Goal: Information Seeking & Learning: Learn about a topic

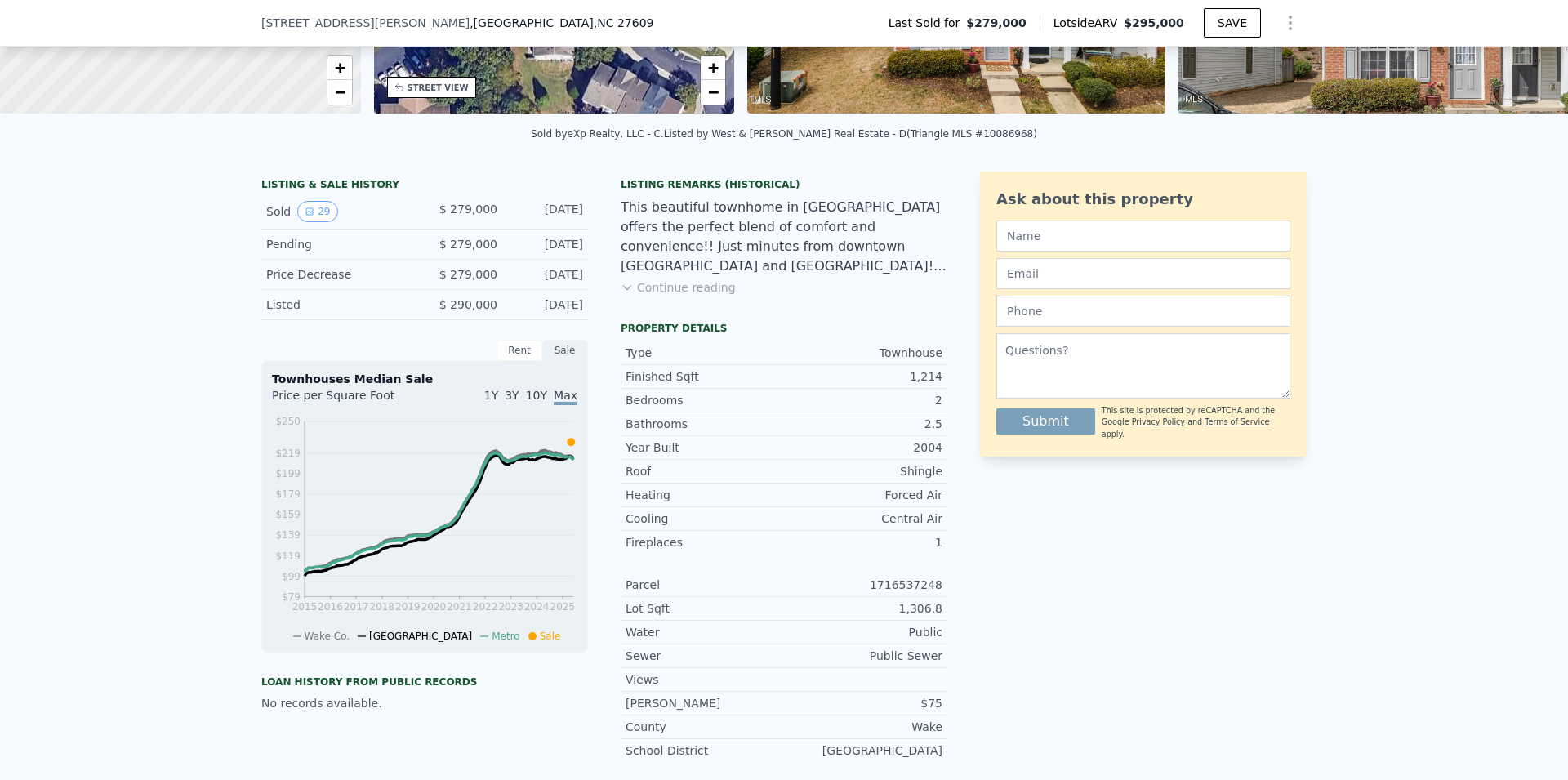
scroll to position [200, 0]
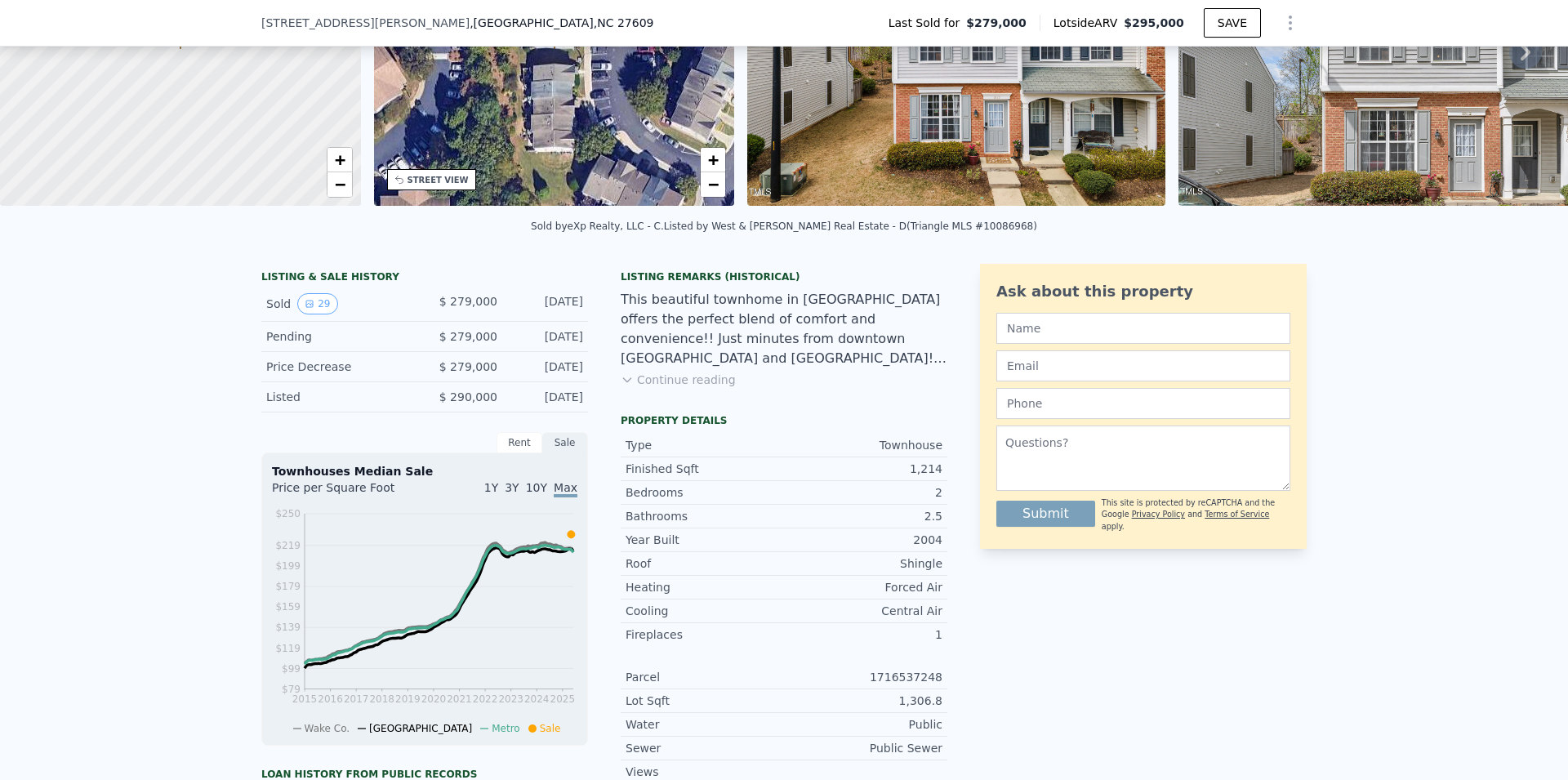
click at [525, 452] on div "Rent" at bounding box center [520, 443] width 46 height 21
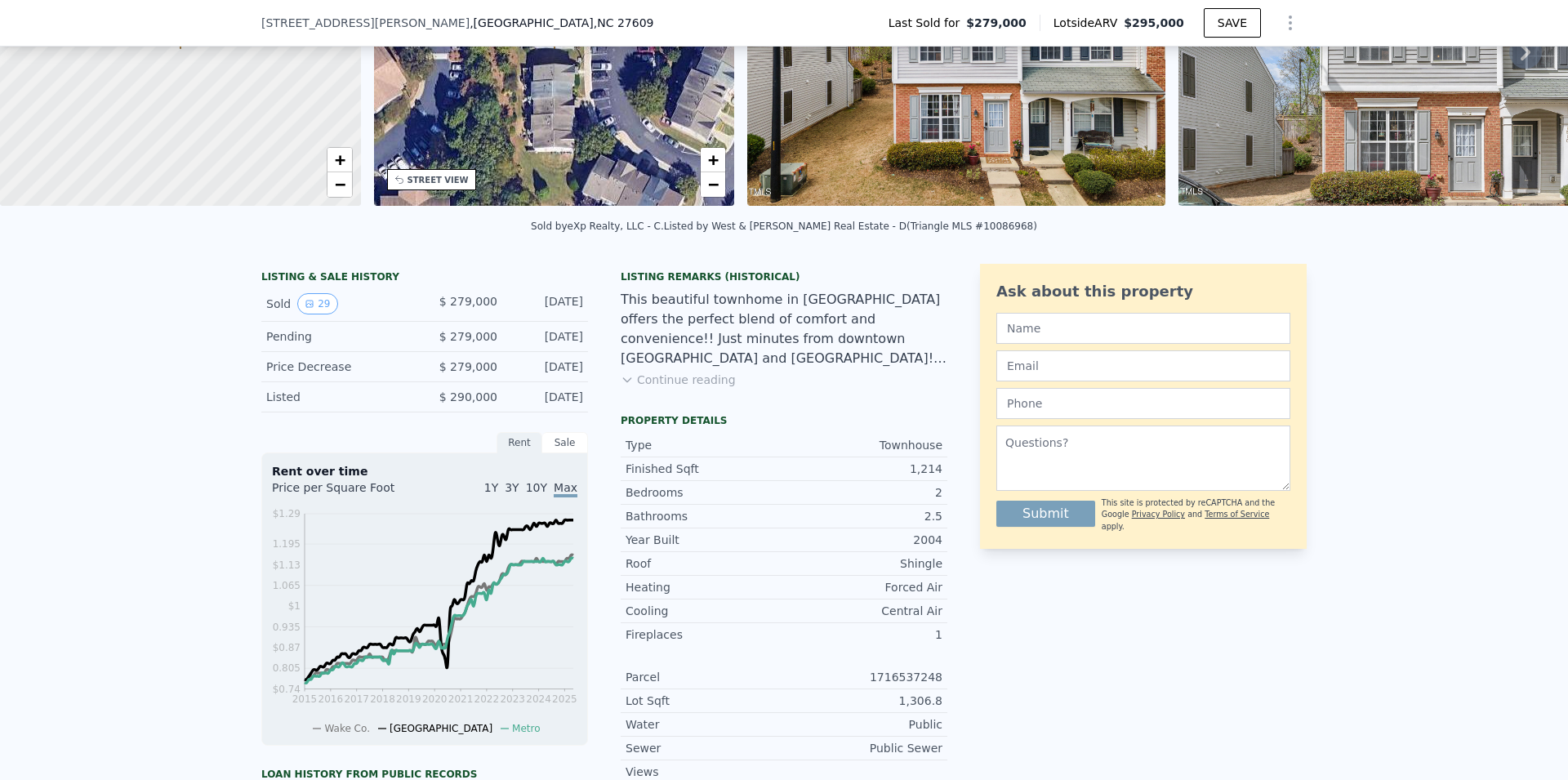
click at [552, 452] on div "Sale" at bounding box center [566, 443] width 46 height 21
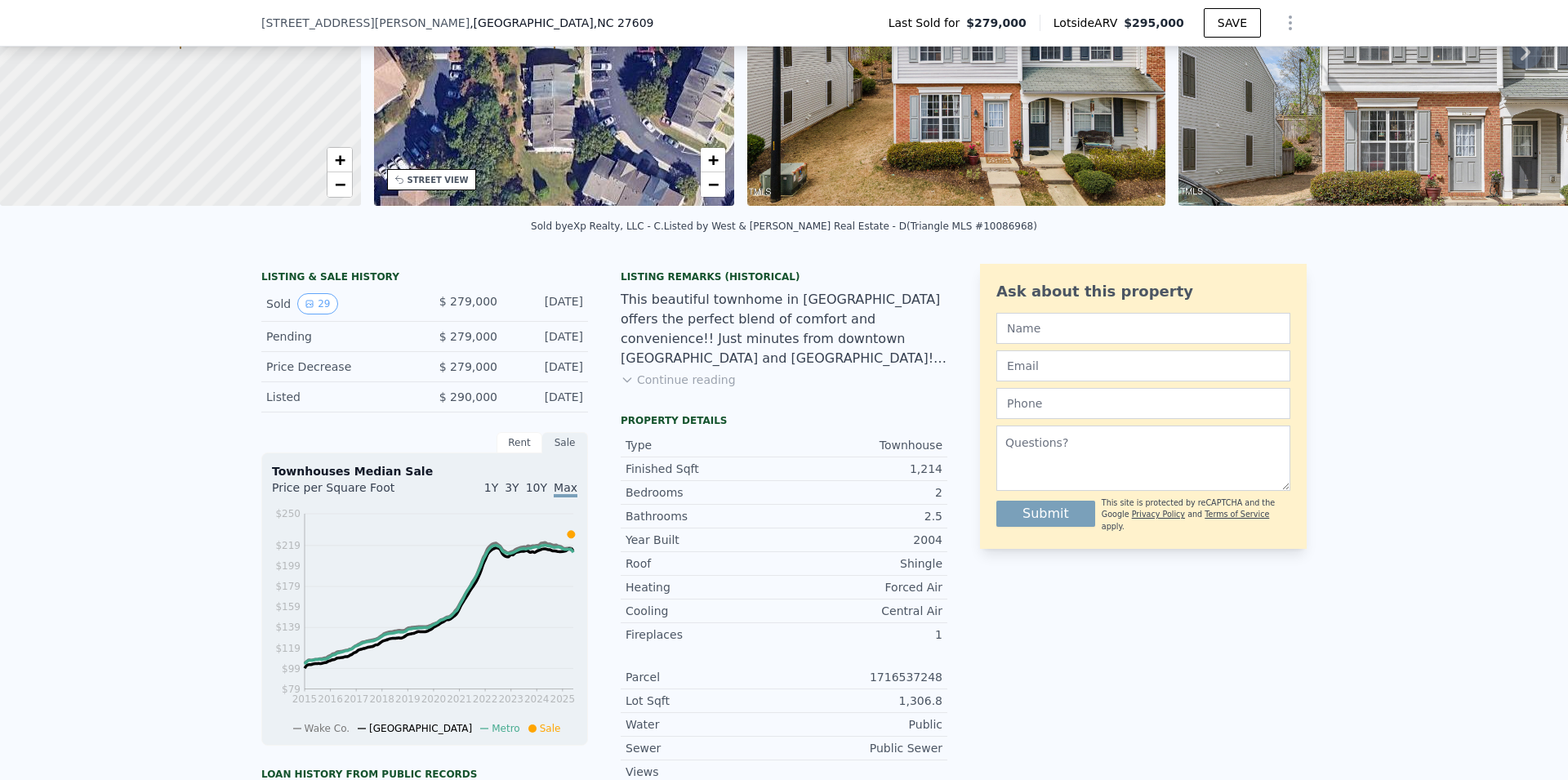
click at [521, 453] on div "Rent" at bounding box center [520, 443] width 46 height 21
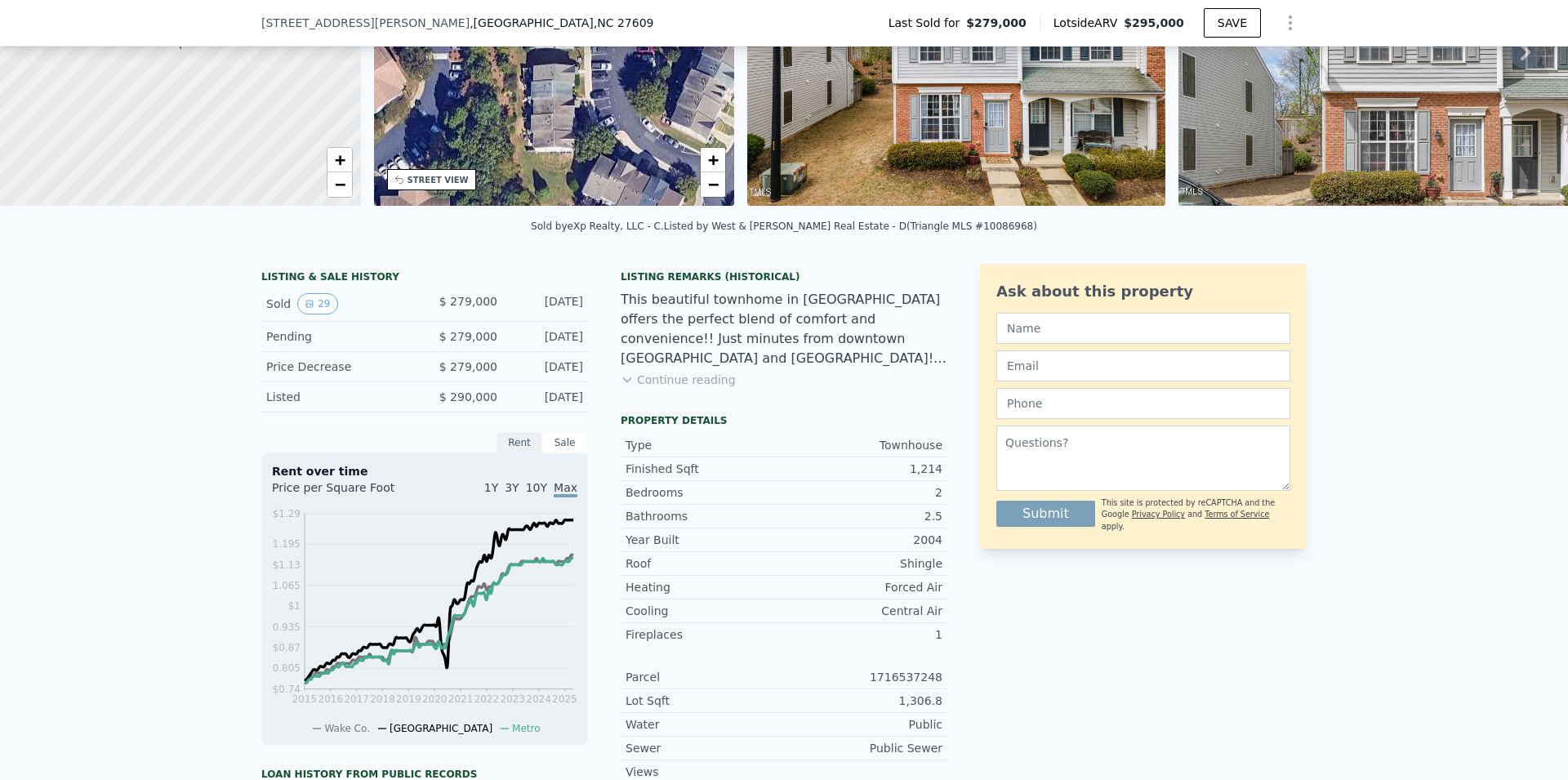
click at [557, 453] on div "Sale" at bounding box center [566, 443] width 46 height 21
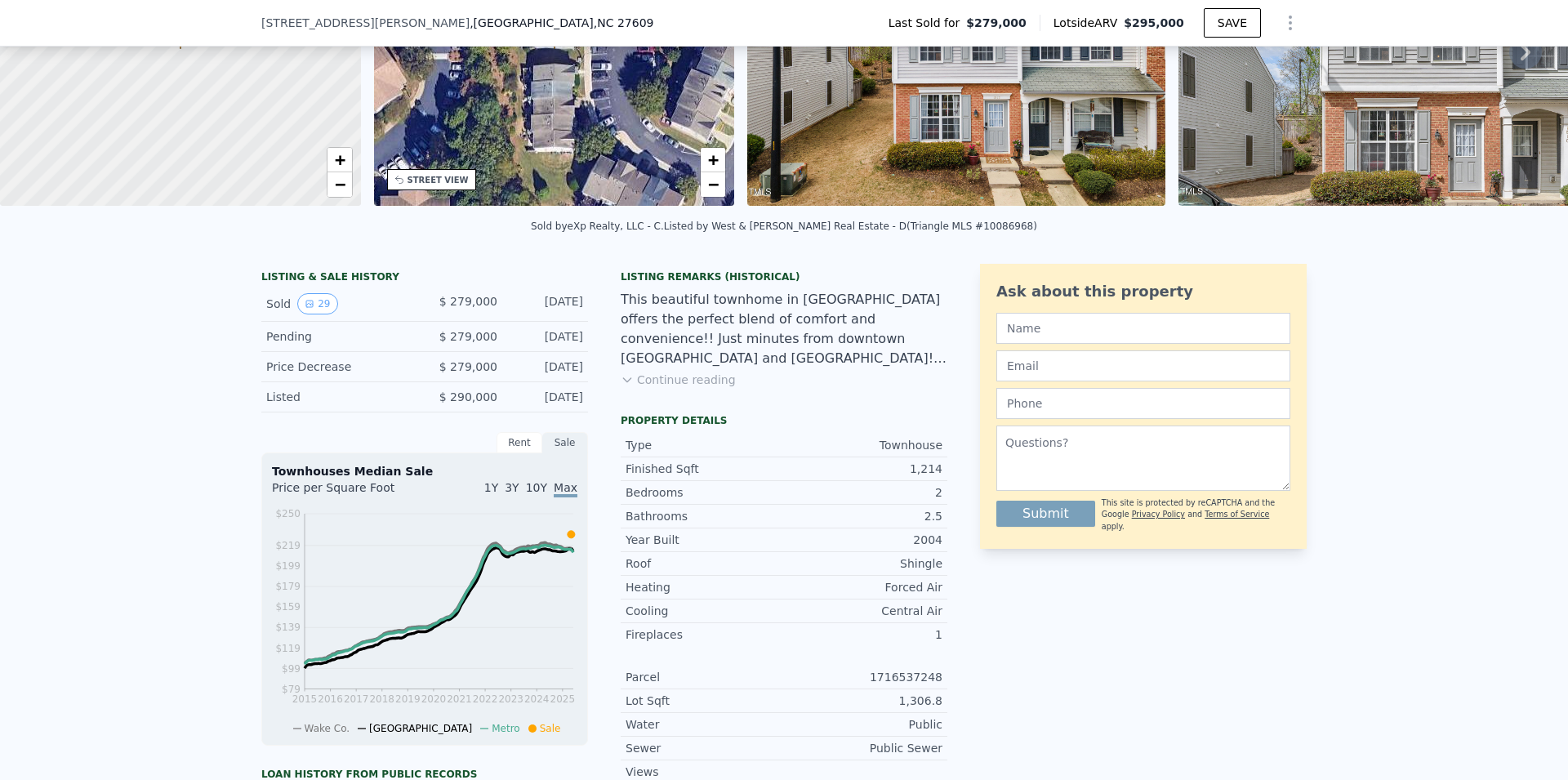
click at [508, 453] on div "Rent" at bounding box center [520, 443] width 46 height 21
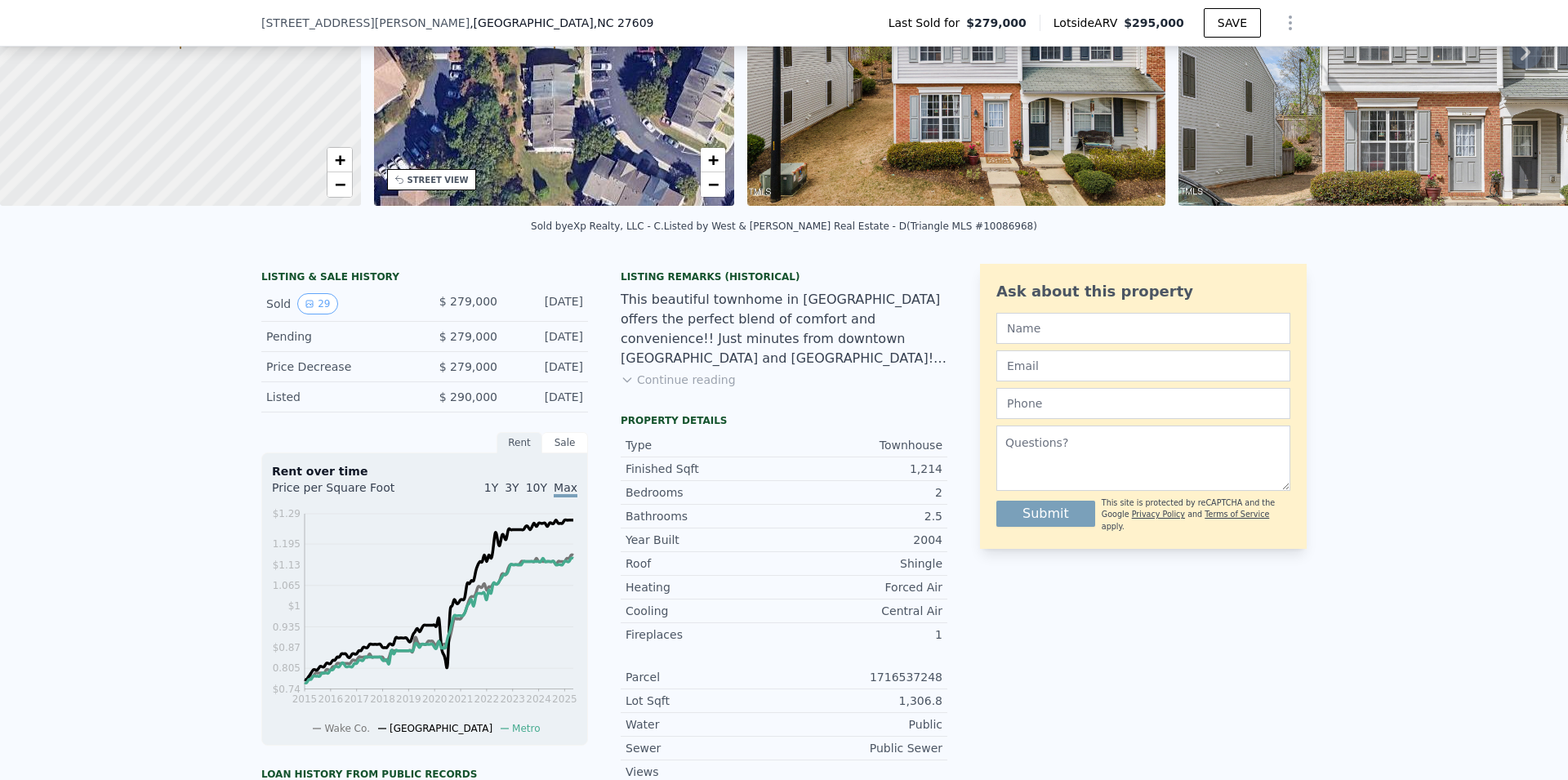
click at [555, 453] on div "Sale" at bounding box center [566, 443] width 46 height 21
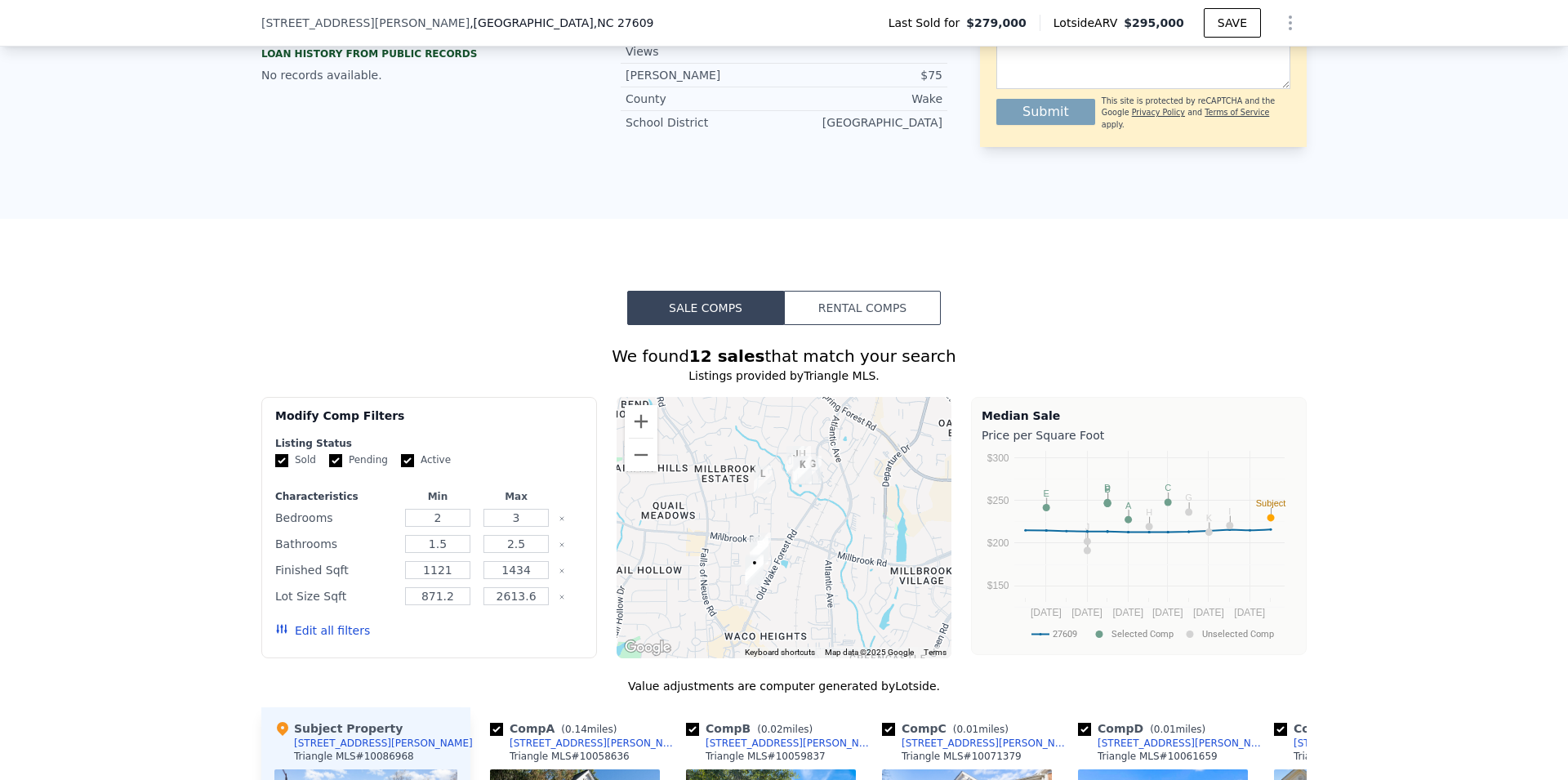
scroll to position [1538, 0]
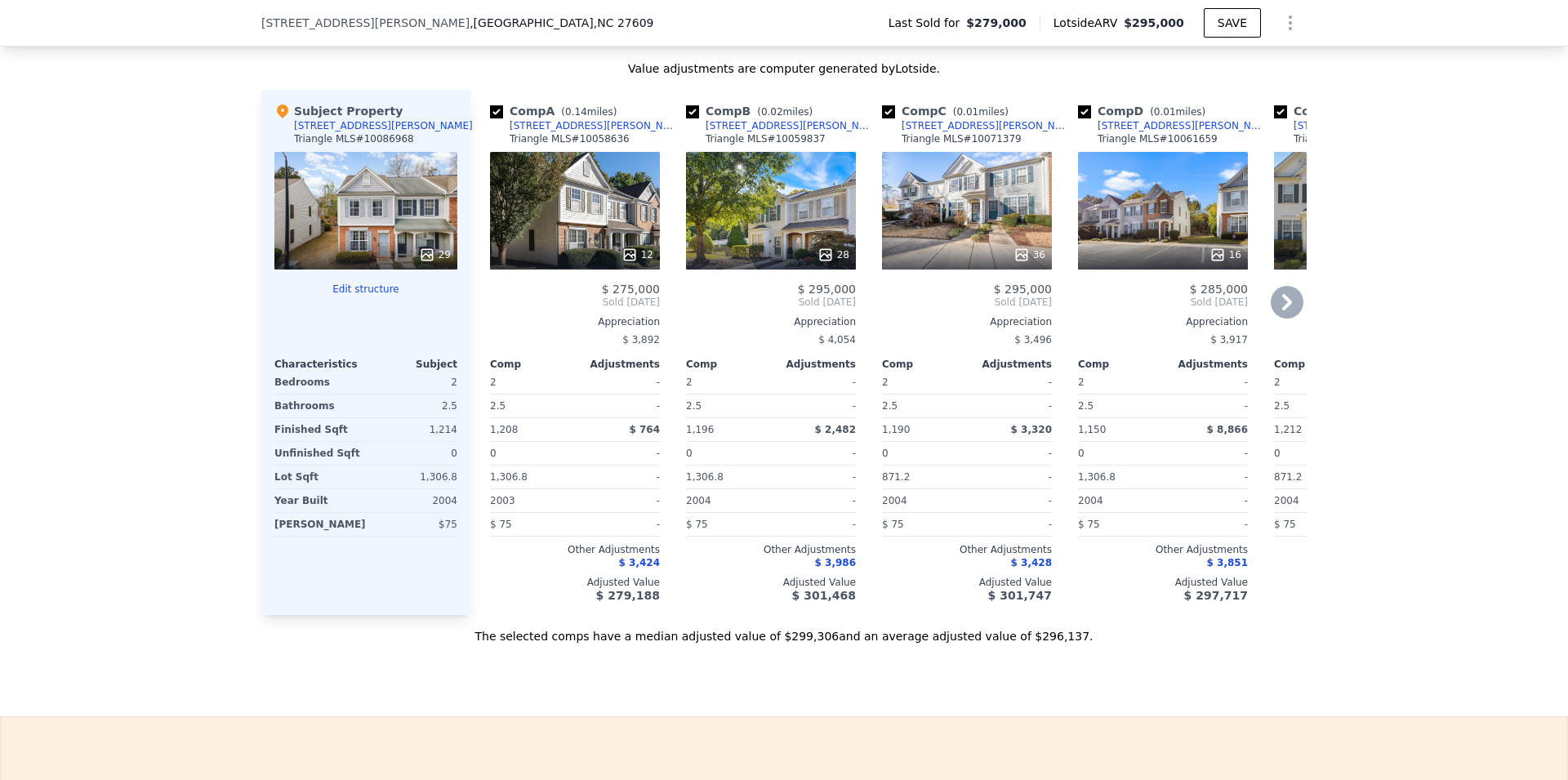
click at [759, 193] on div "28" at bounding box center [771, 210] width 170 height 117
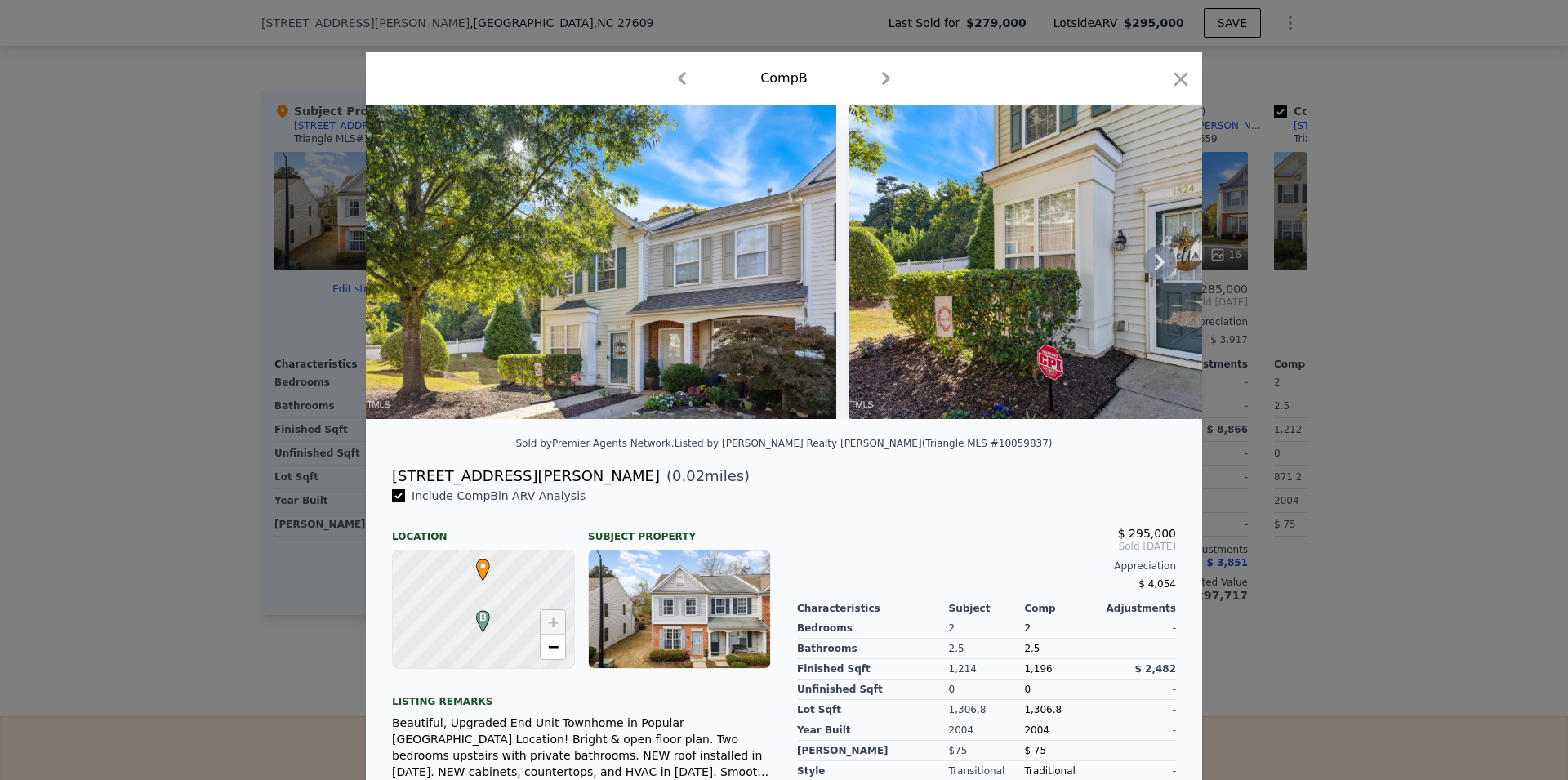
click at [1158, 262] on icon at bounding box center [1160, 262] width 33 height 33
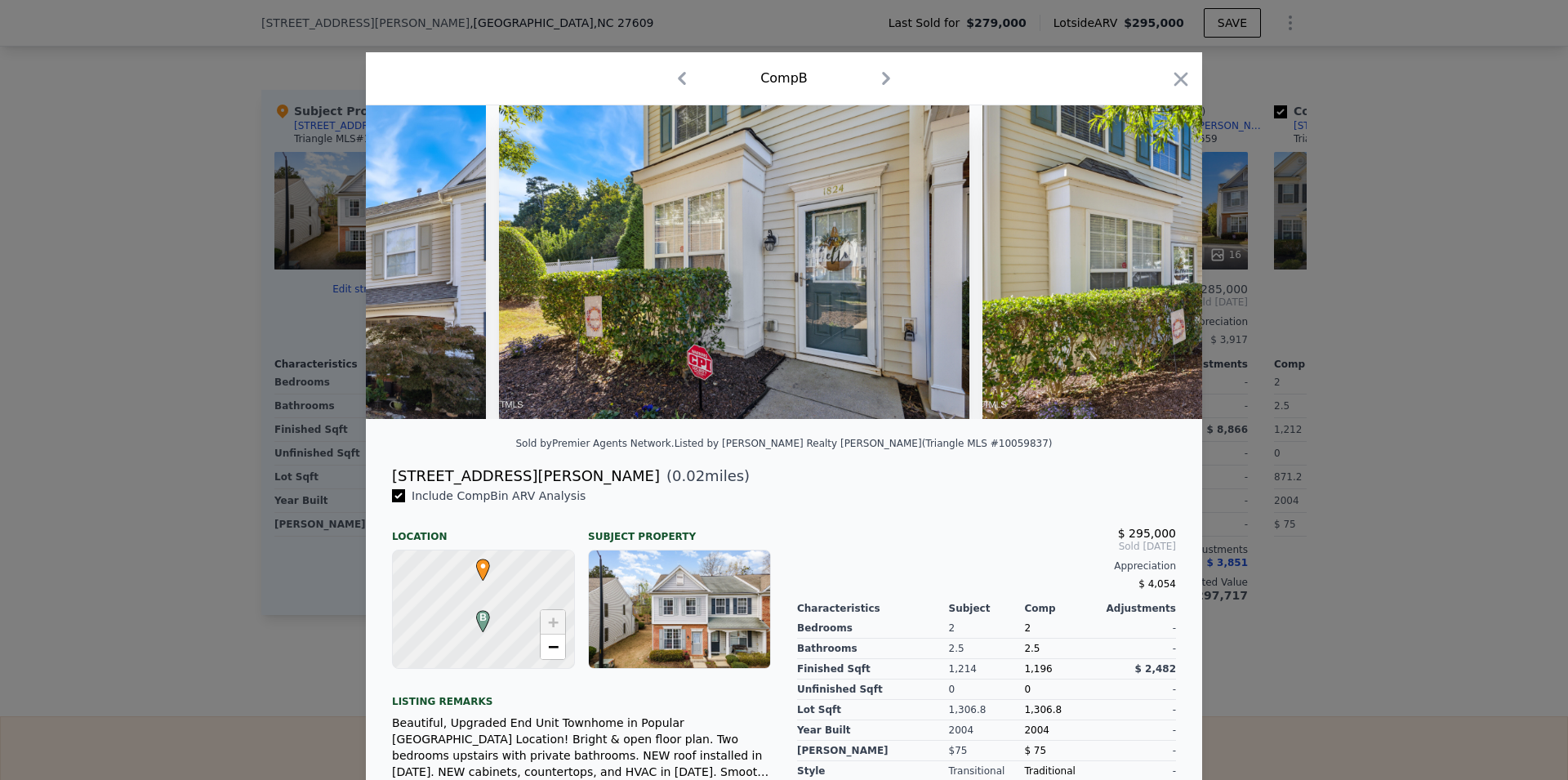
scroll to position [0, 389]
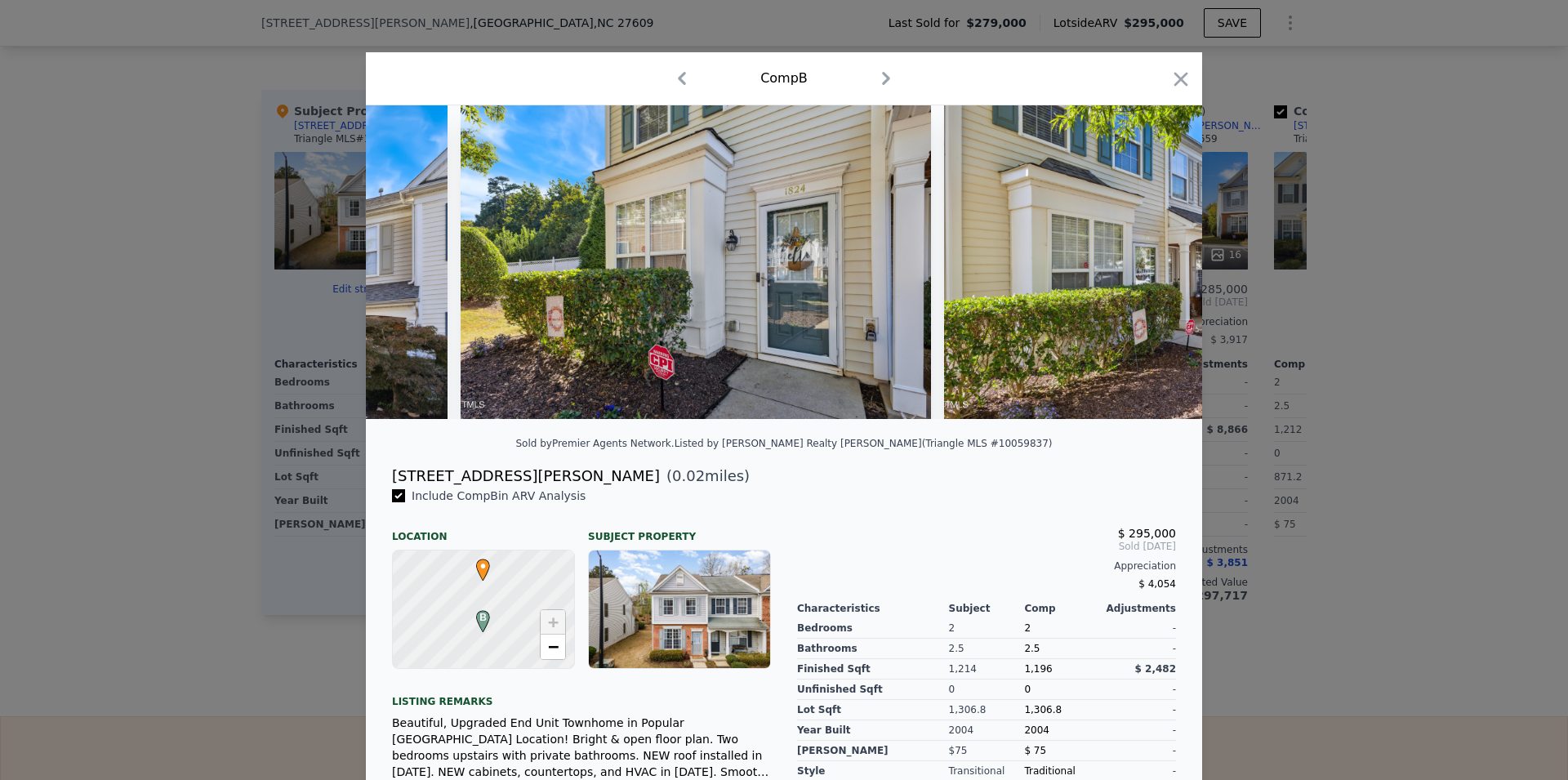
click at [1158, 262] on img at bounding box center [1180, 262] width 471 height 313
click at [1158, 262] on icon at bounding box center [1160, 262] width 33 height 33
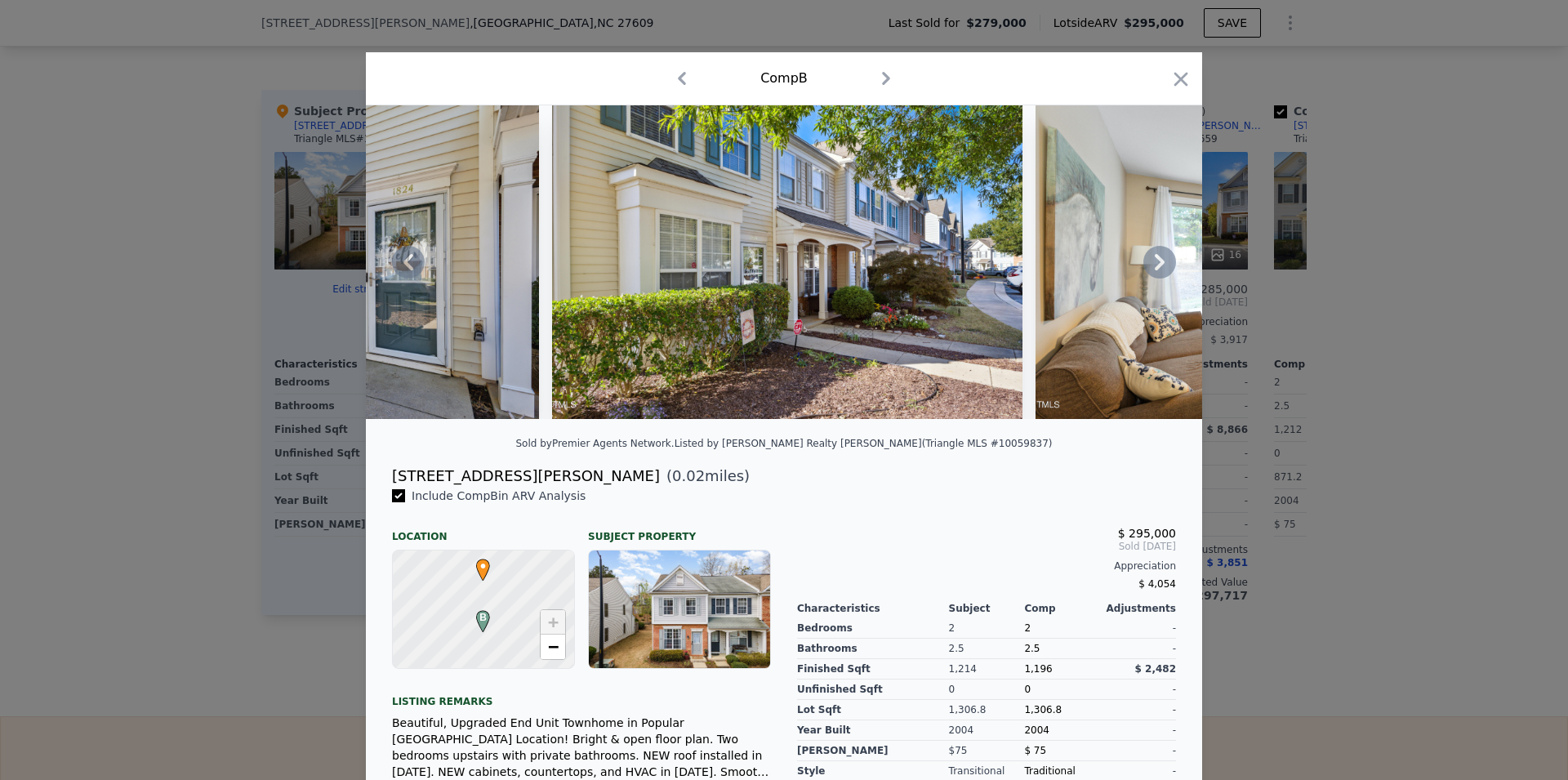
click at [1152, 262] on icon at bounding box center [1160, 262] width 33 height 33
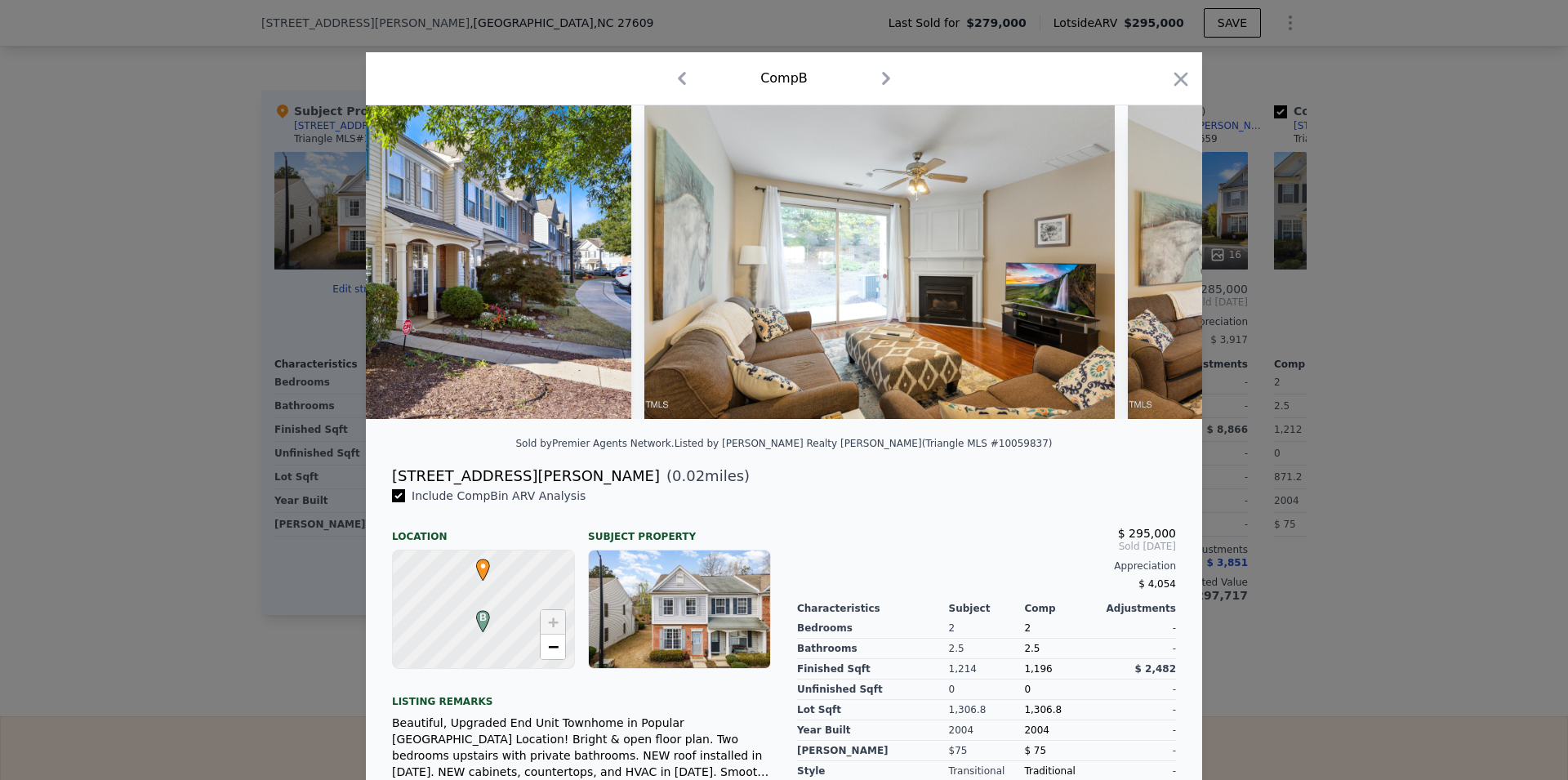
scroll to position [0, 1173]
click at [1148, 272] on icon at bounding box center [1160, 262] width 33 height 33
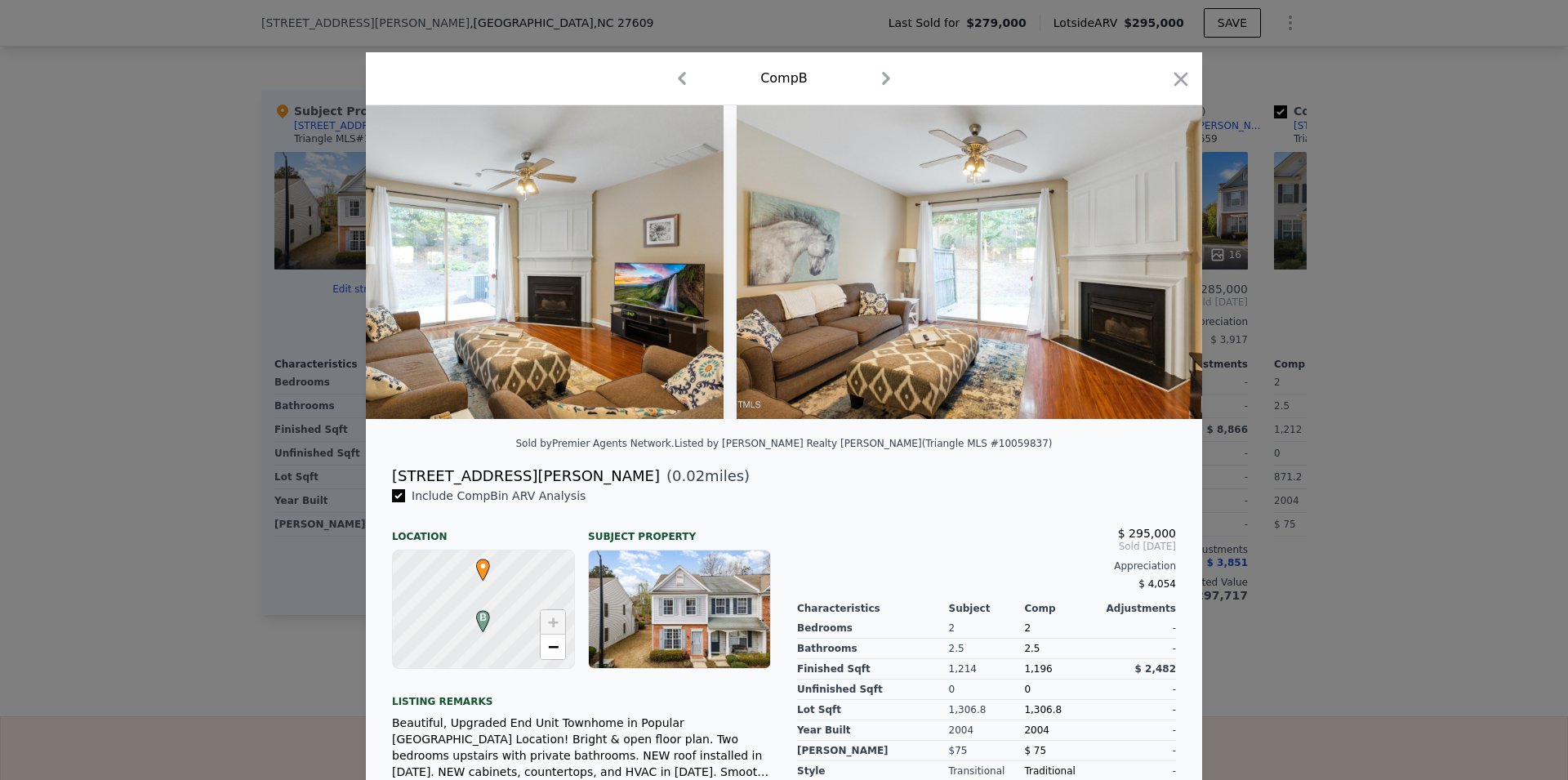
scroll to position [0, 1565]
click at [1148, 272] on icon at bounding box center [1160, 262] width 33 height 33
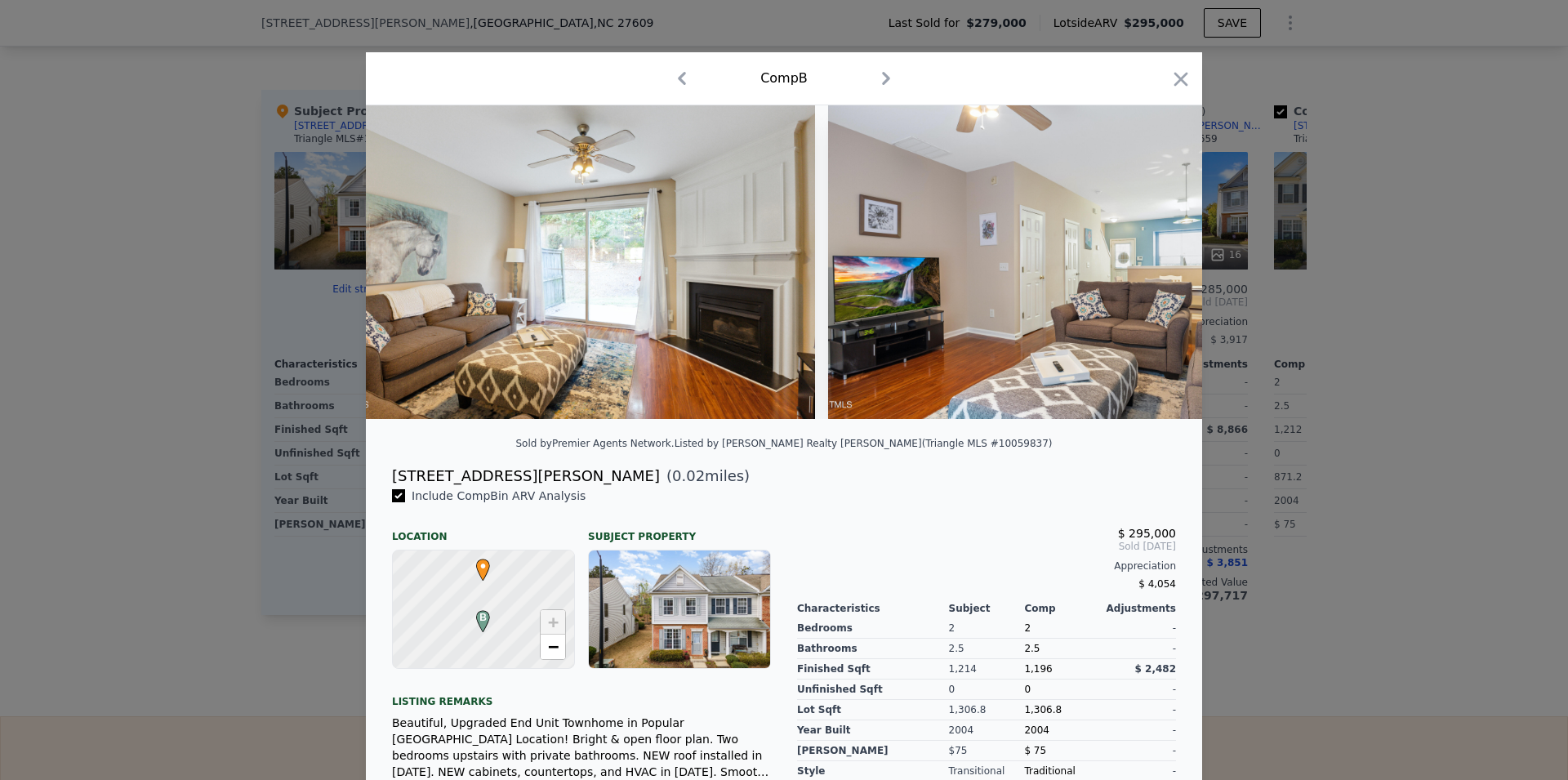
scroll to position [0, 1957]
click at [1148, 272] on icon at bounding box center [1160, 262] width 33 height 33
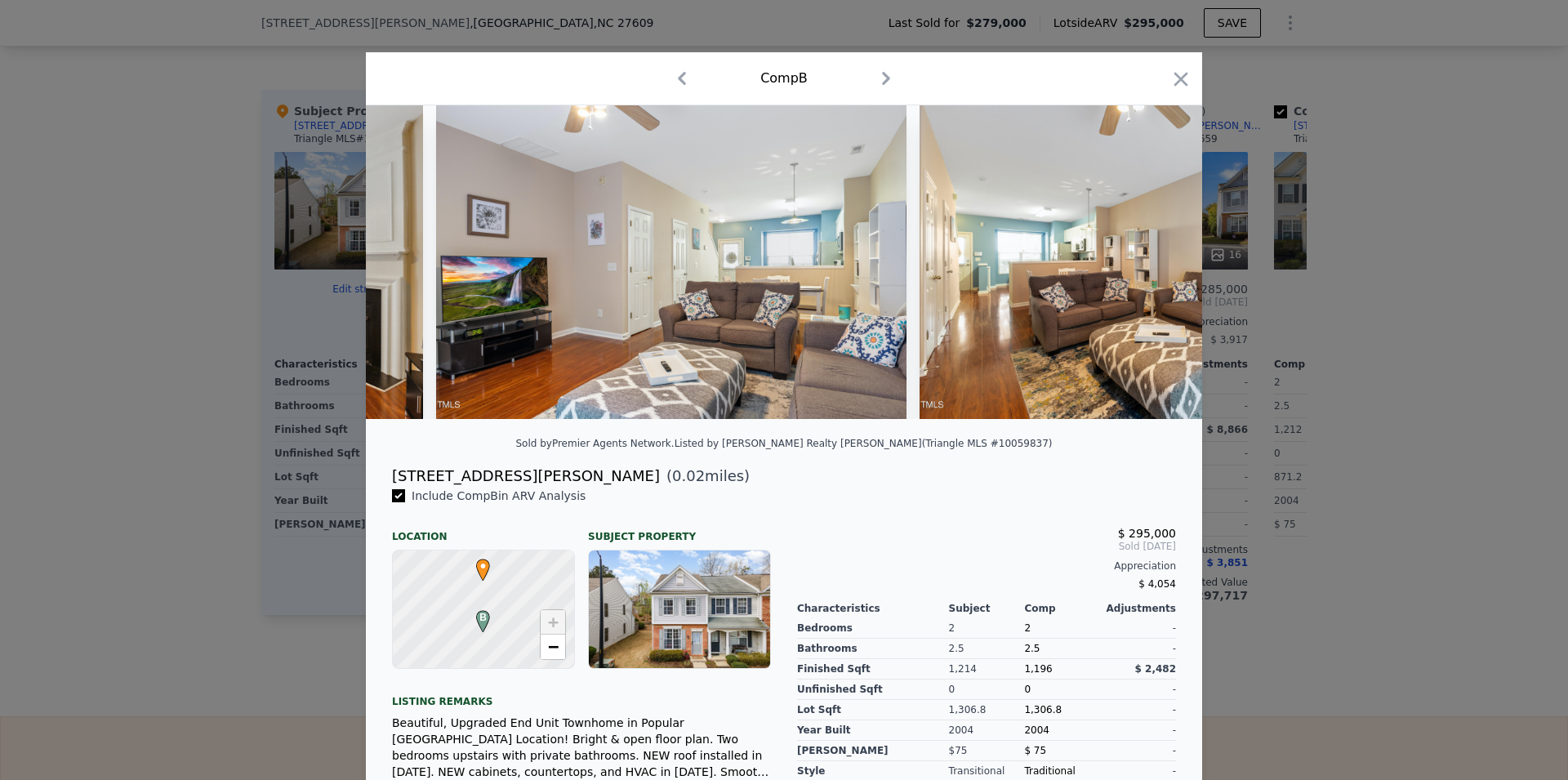
scroll to position [0, 2349]
click at [1148, 272] on icon at bounding box center [1160, 262] width 33 height 33
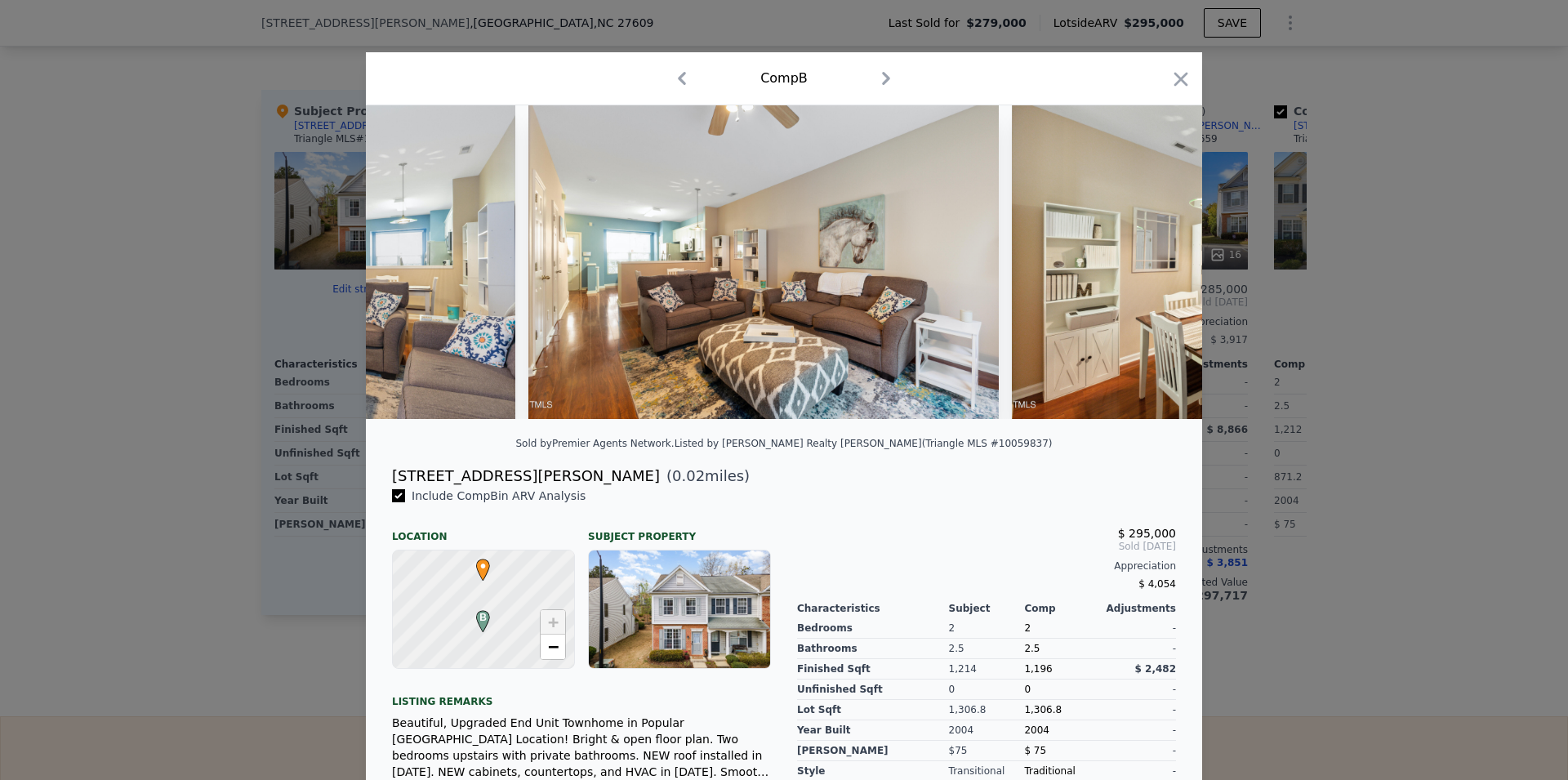
scroll to position [0, 2741]
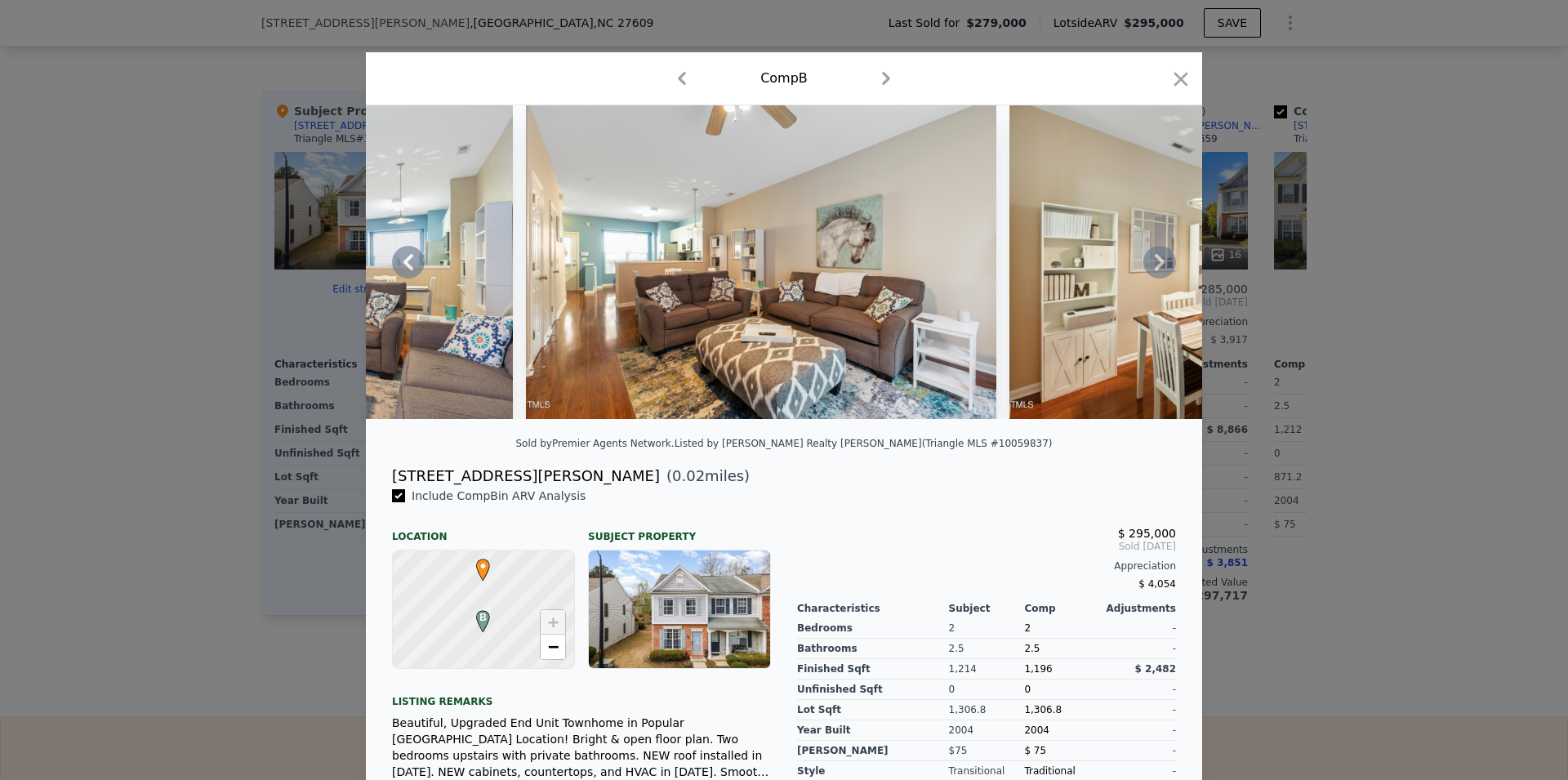
click at [1148, 272] on icon at bounding box center [1160, 262] width 33 height 33
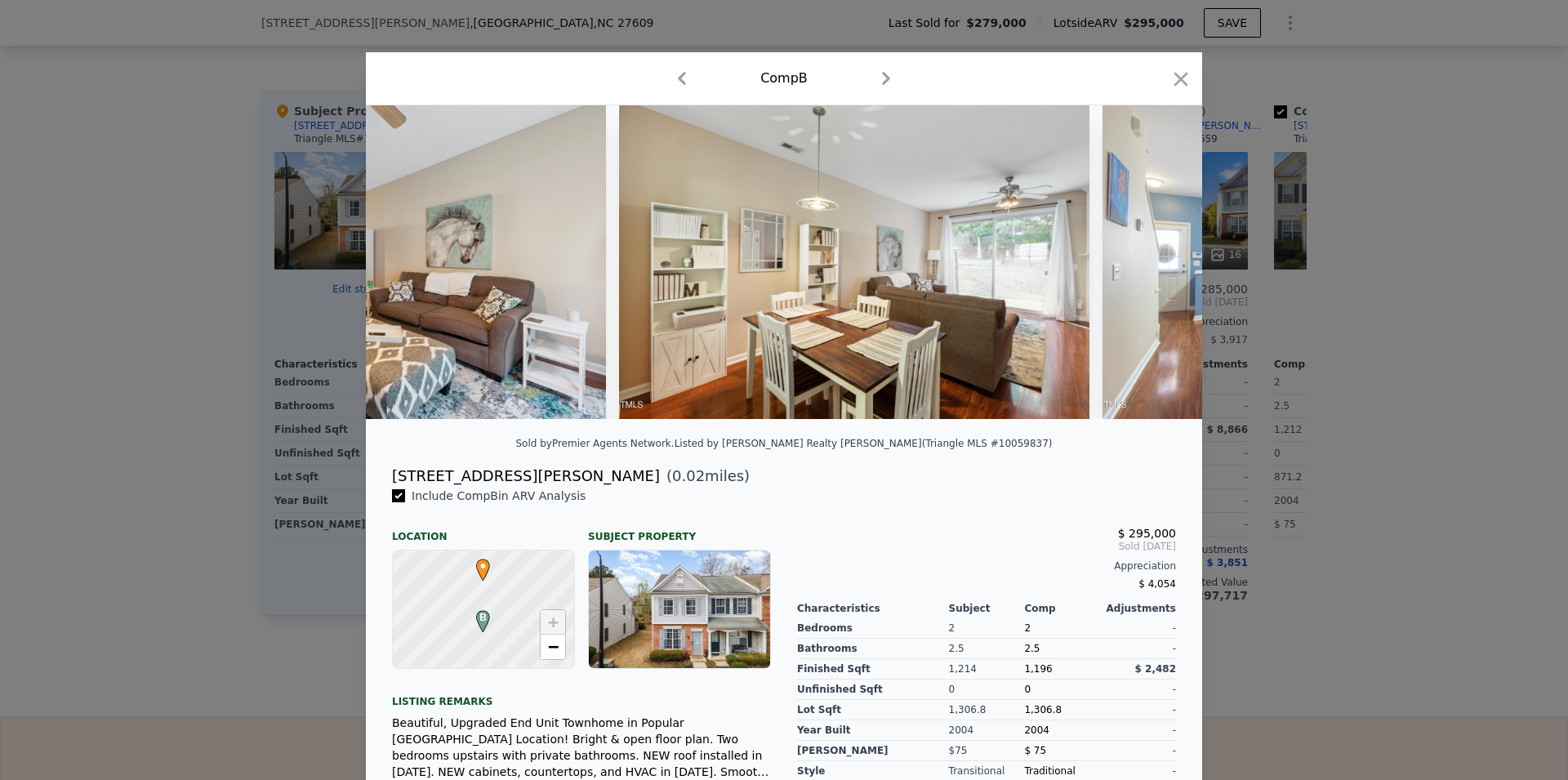
scroll to position [0, 3133]
click at [1148, 272] on icon at bounding box center [1160, 262] width 33 height 33
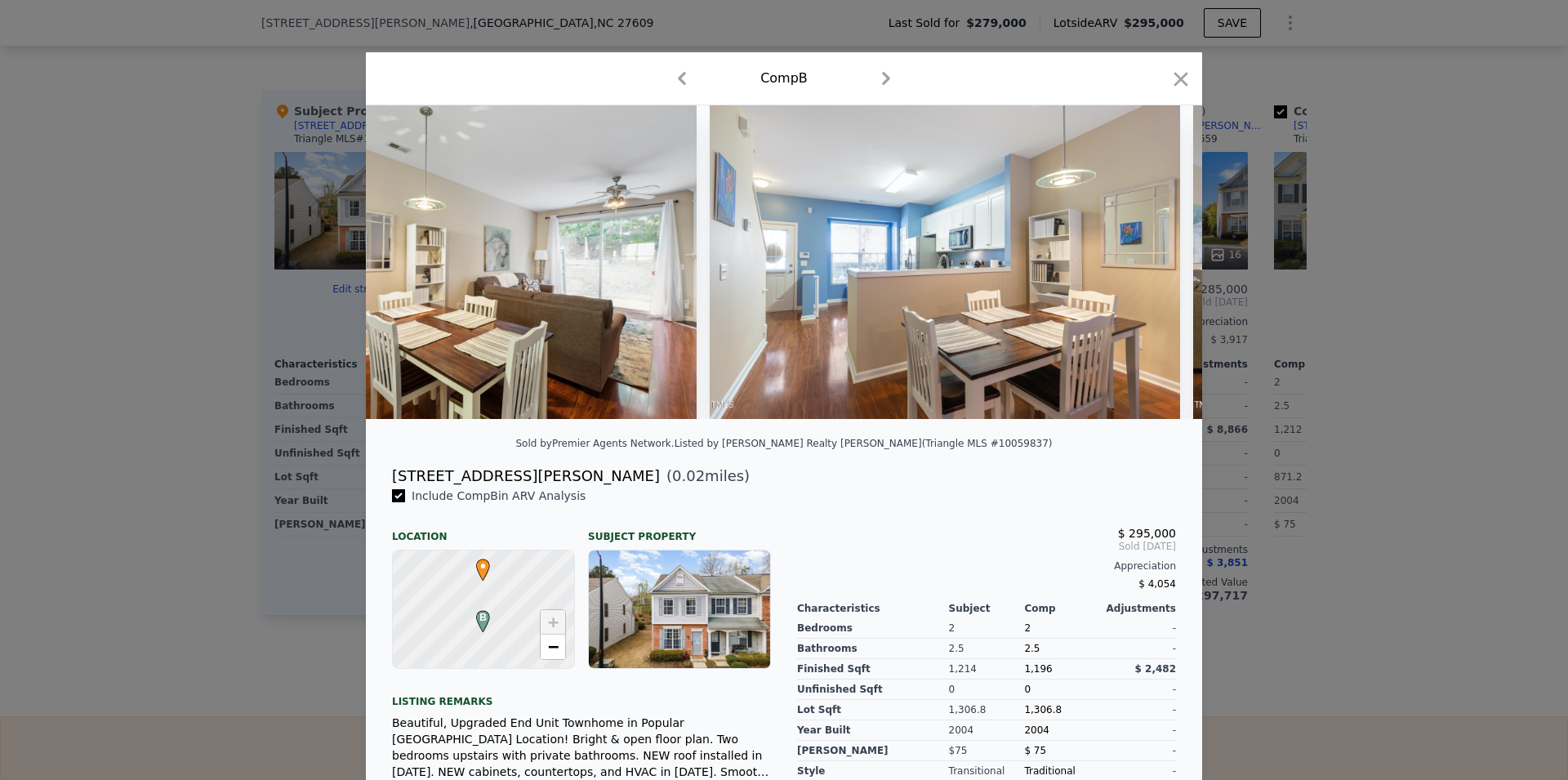
scroll to position [0, 3525]
click at [1148, 272] on icon at bounding box center [1160, 262] width 33 height 33
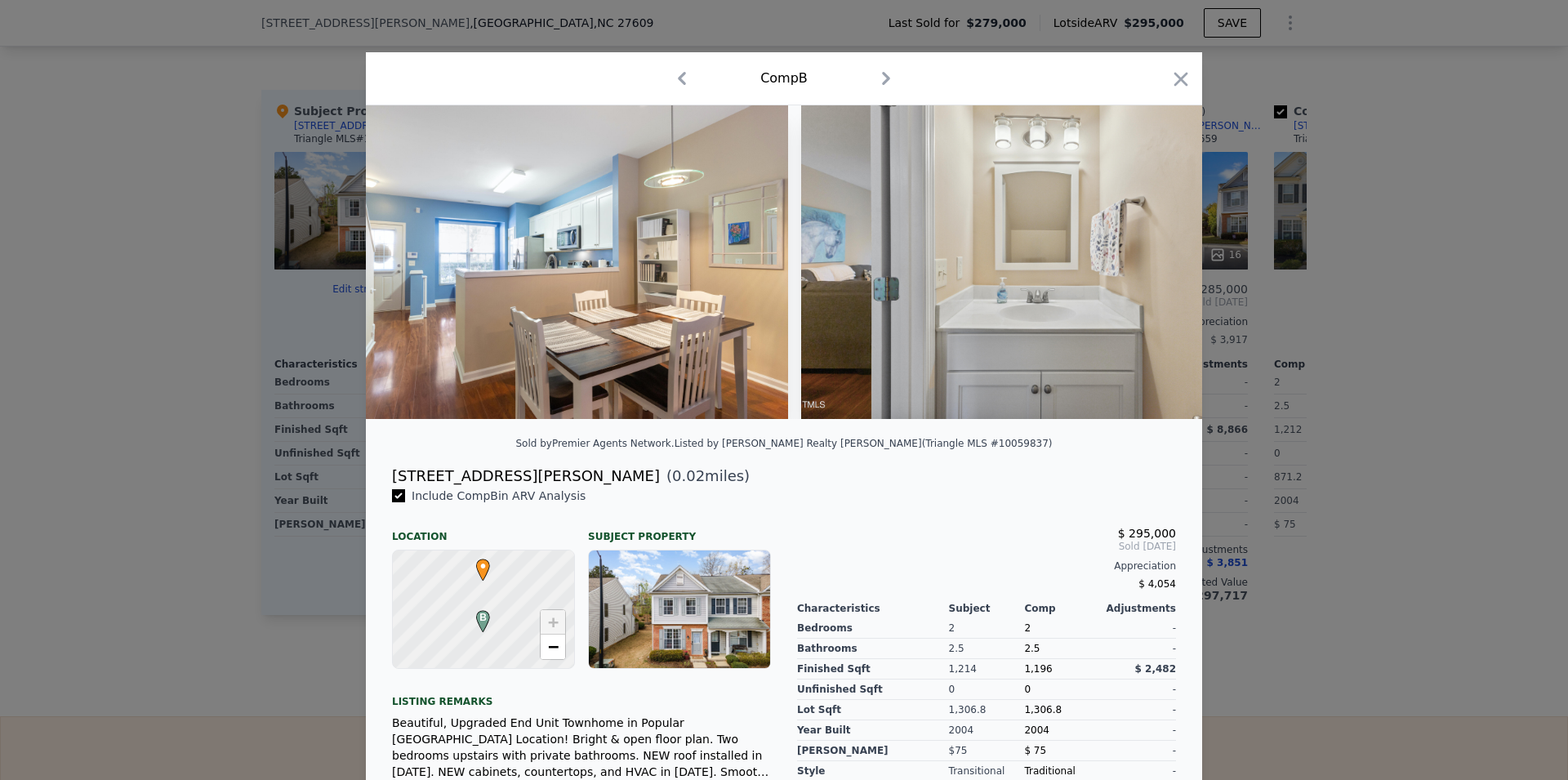
scroll to position [0, 3918]
click at [404, 270] on icon at bounding box center [408, 261] width 10 height 16
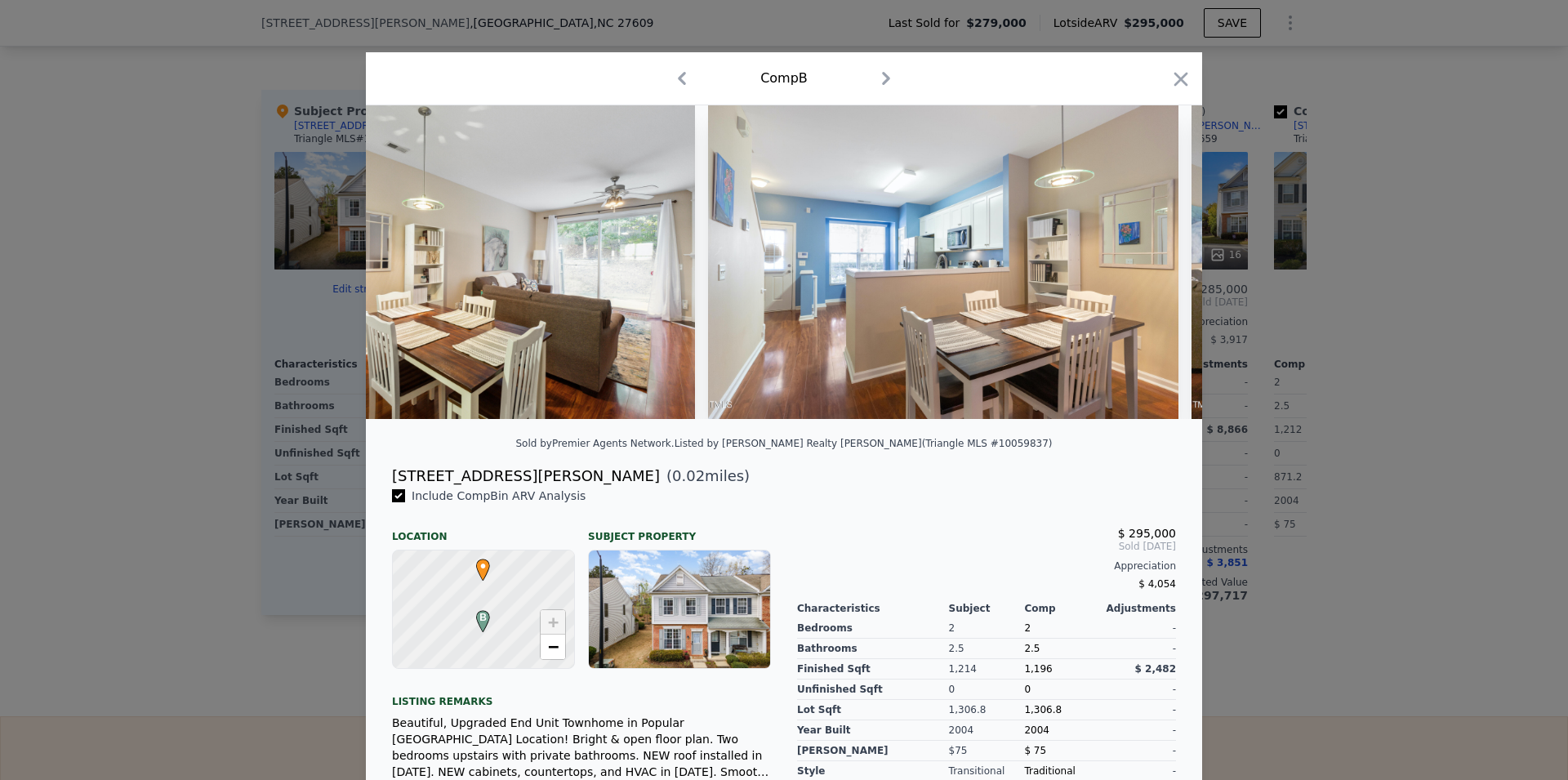
scroll to position [0, 3525]
click at [404, 270] on icon at bounding box center [408, 261] width 10 height 16
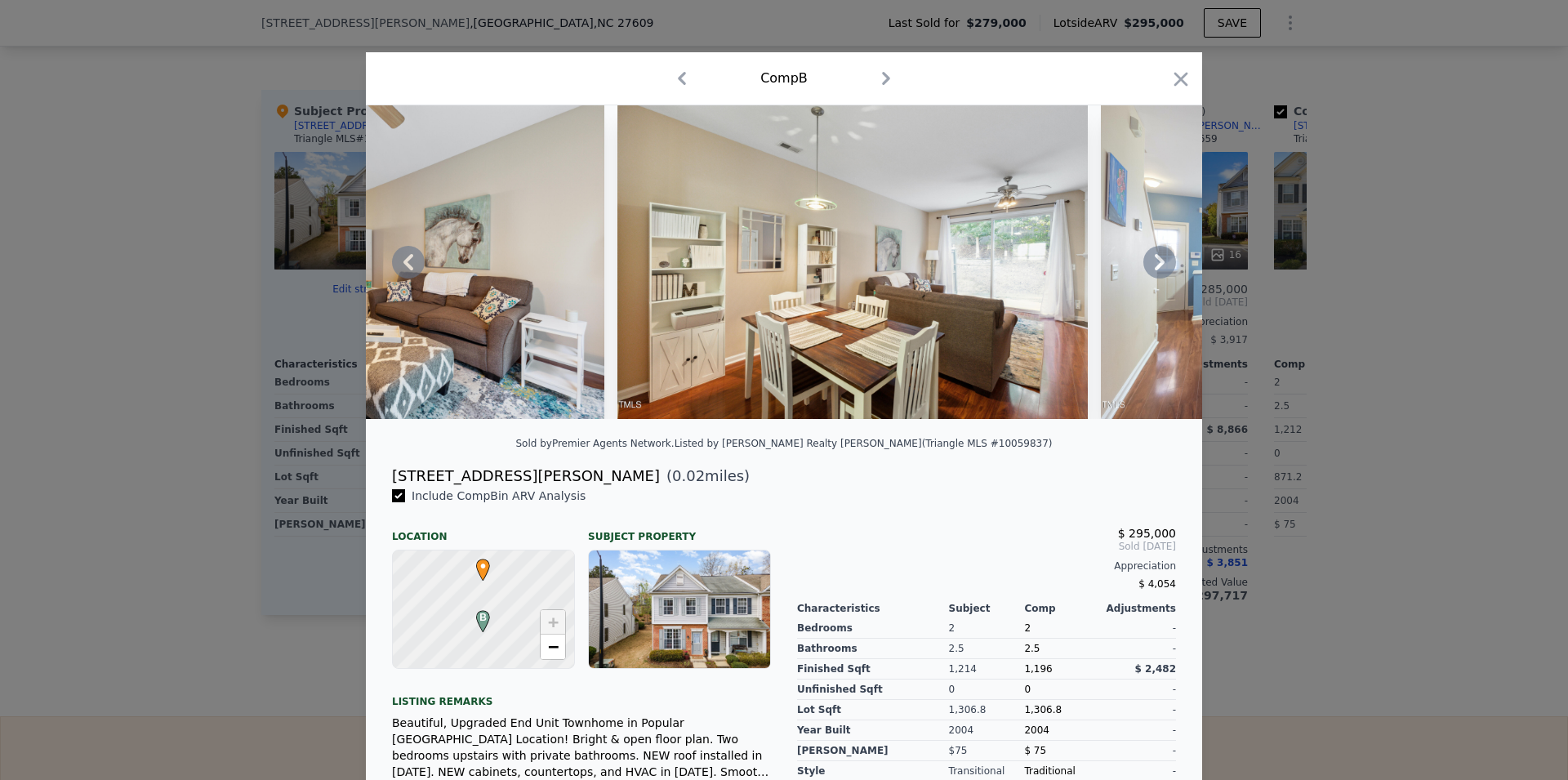
click at [1161, 272] on icon at bounding box center [1160, 262] width 33 height 33
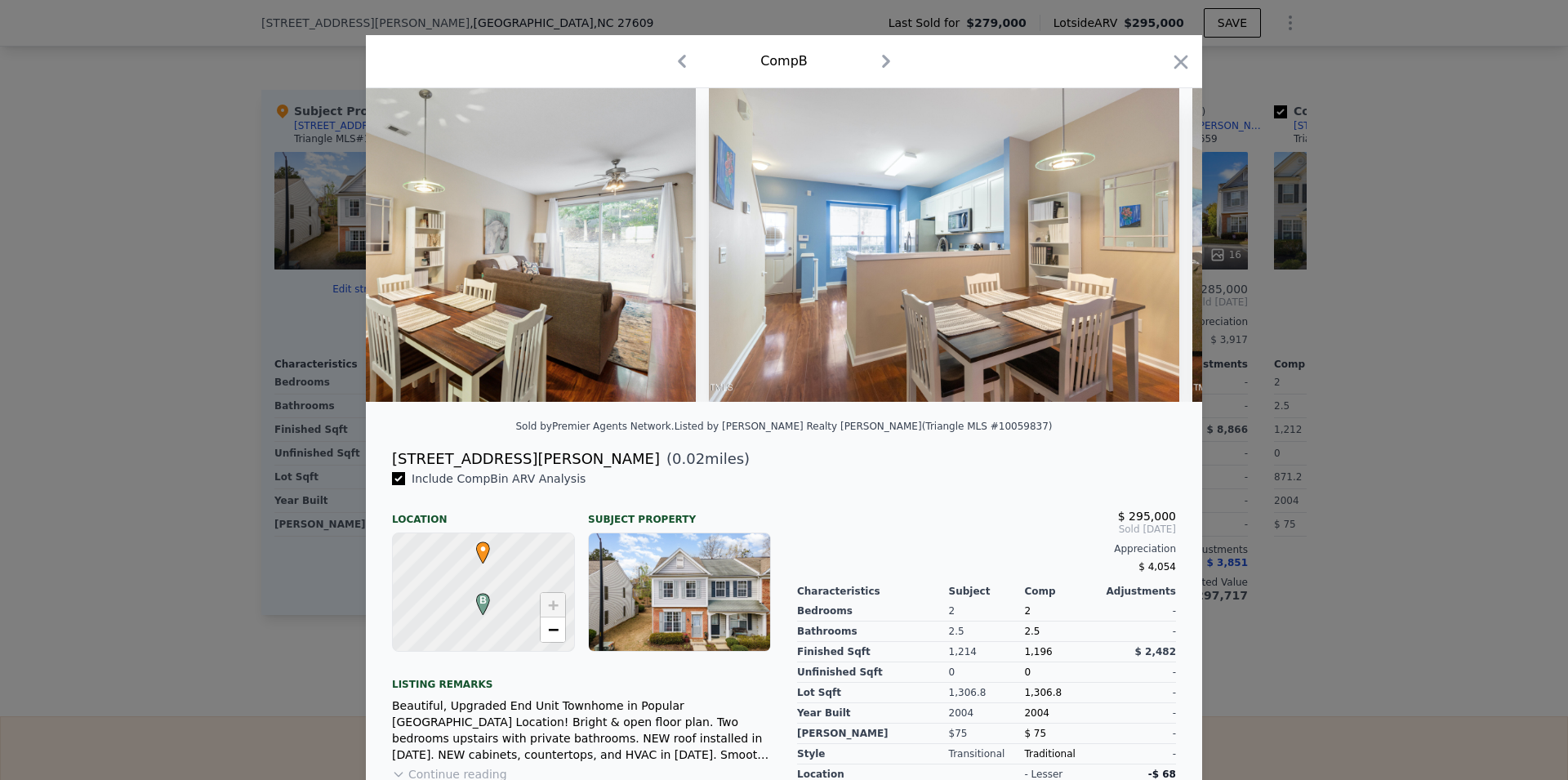
scroll to position [0, 0]
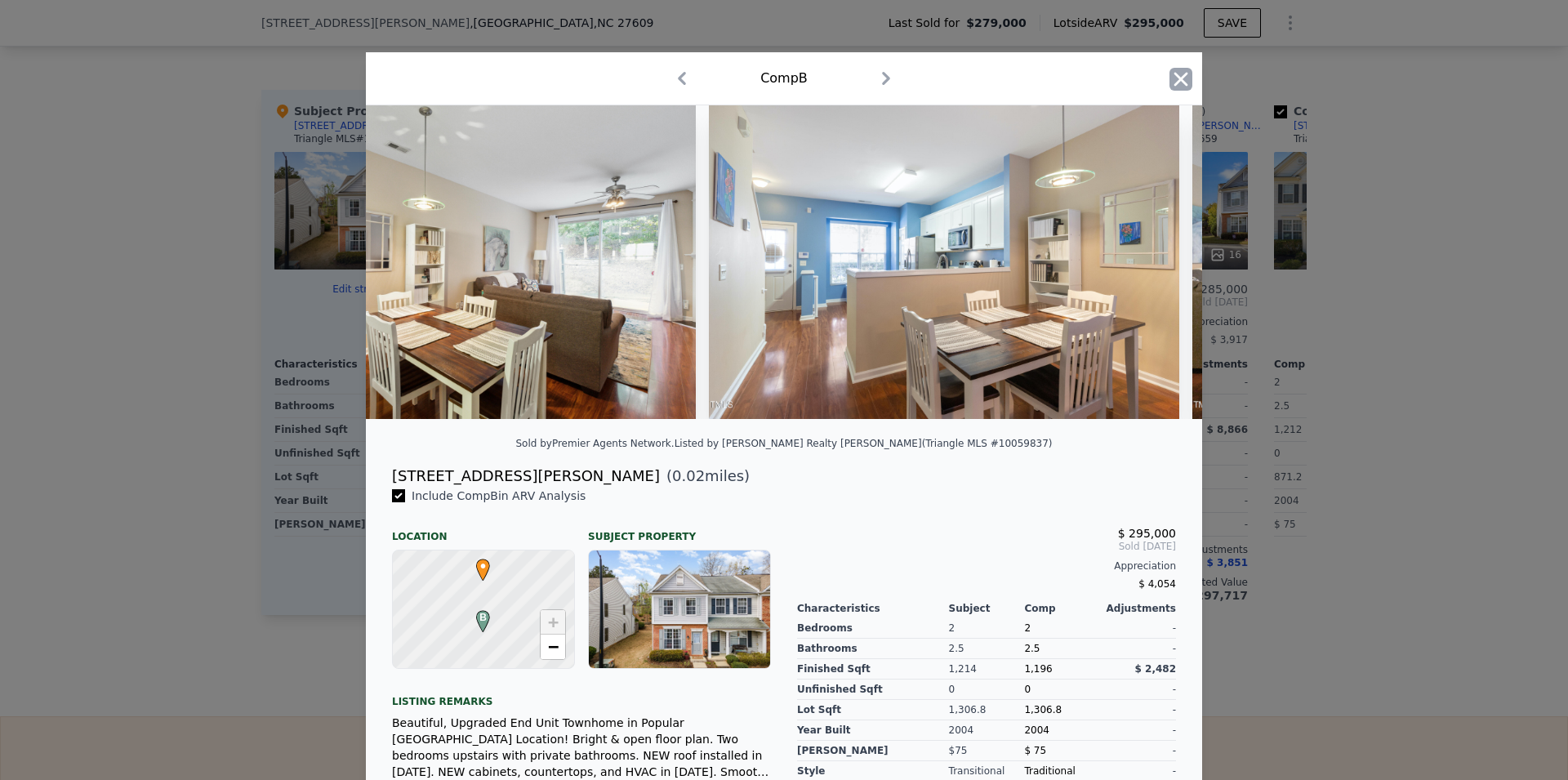
click at [1176, 75] on icon "button" at bounding box center [1181, 80] width 23 height 23
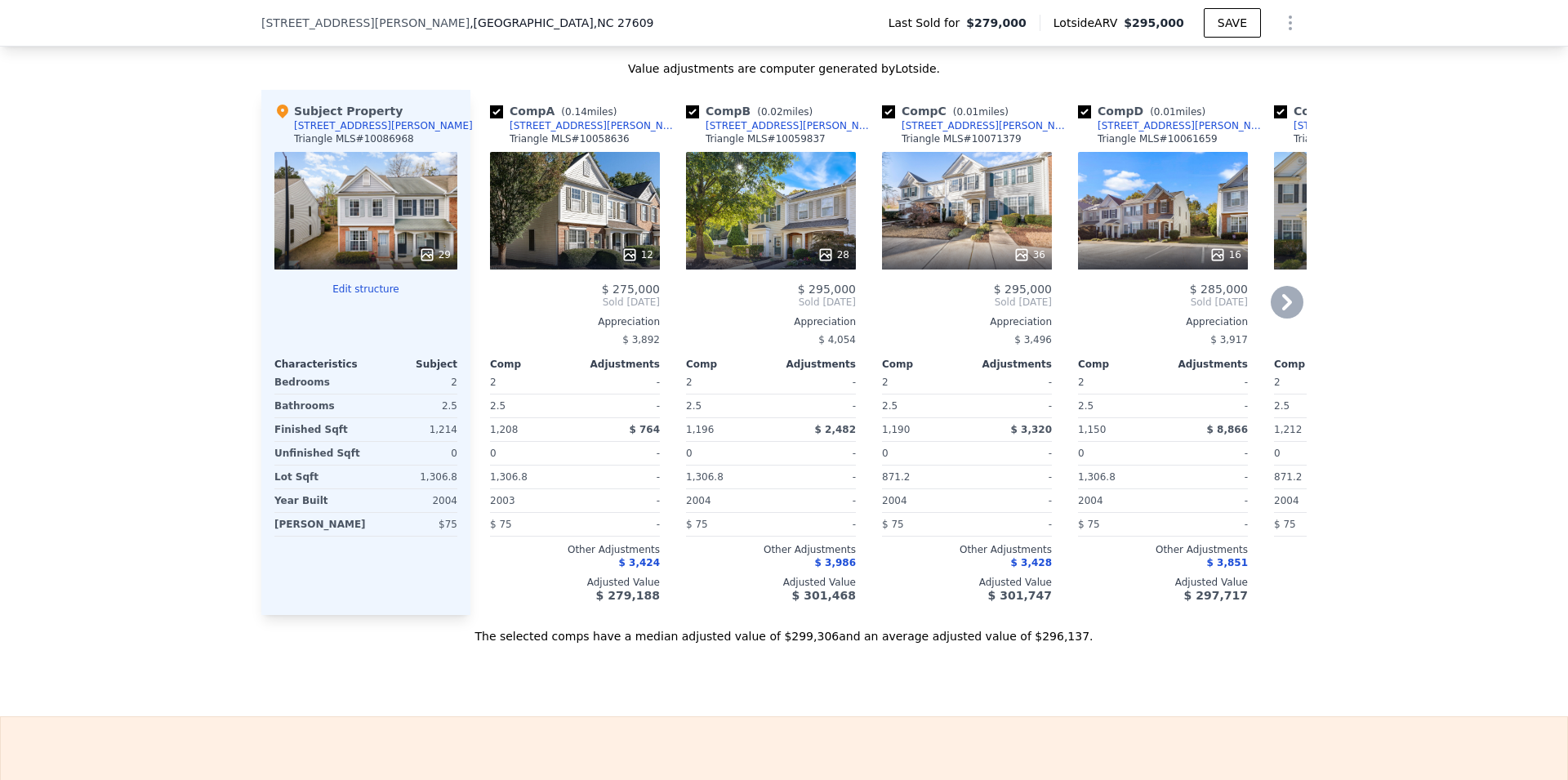
click at [1148, 214] on div "16" at bounding box center [1163, 210] width 170 height 117
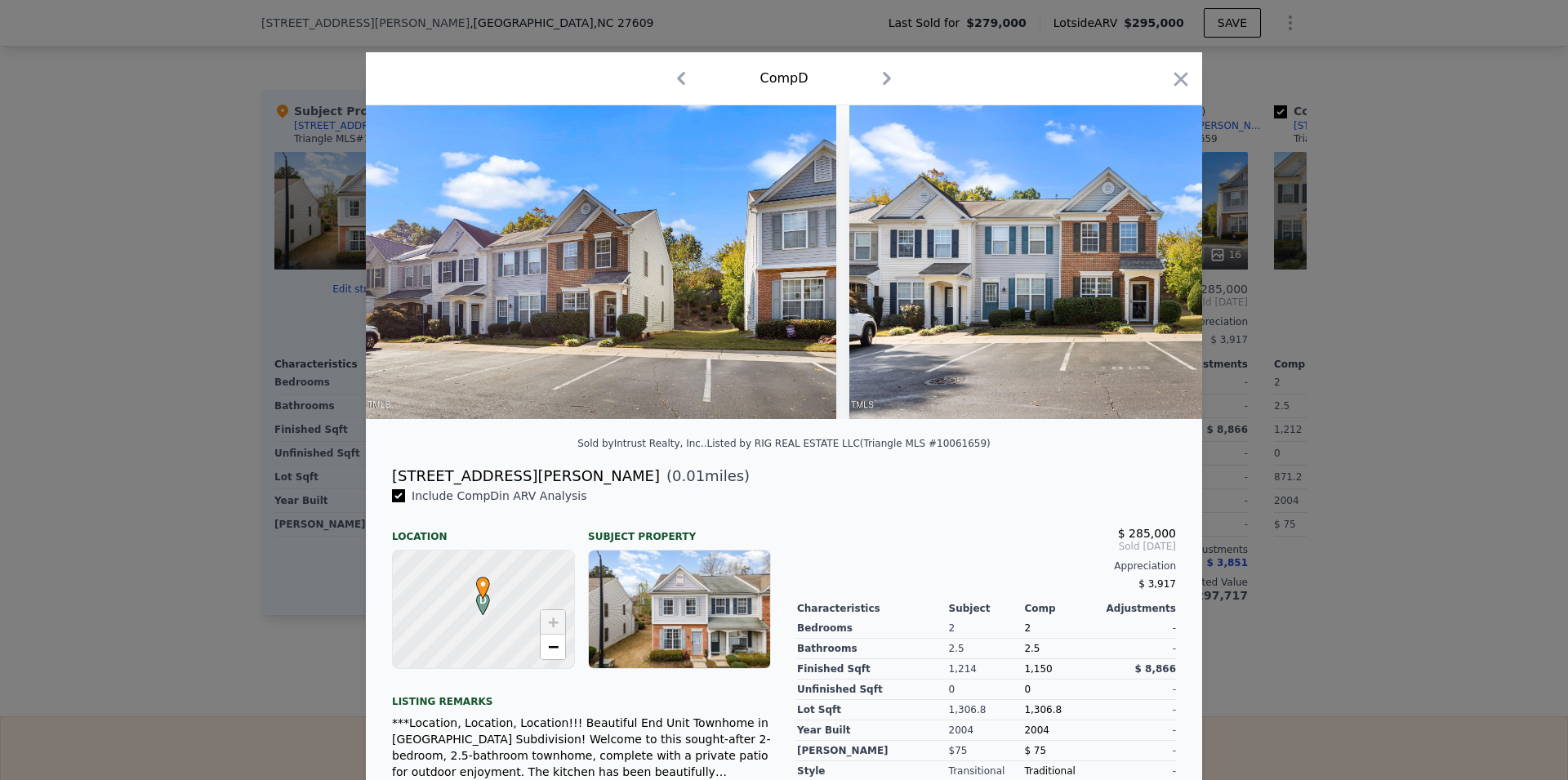
drag, startPoint x: 429, startPoint y: 433, endPoint x: 446, endPoint y: 437, distance: 17.5
click at [454, 432] on div at bounding box center [784, 269] width 837 height 327
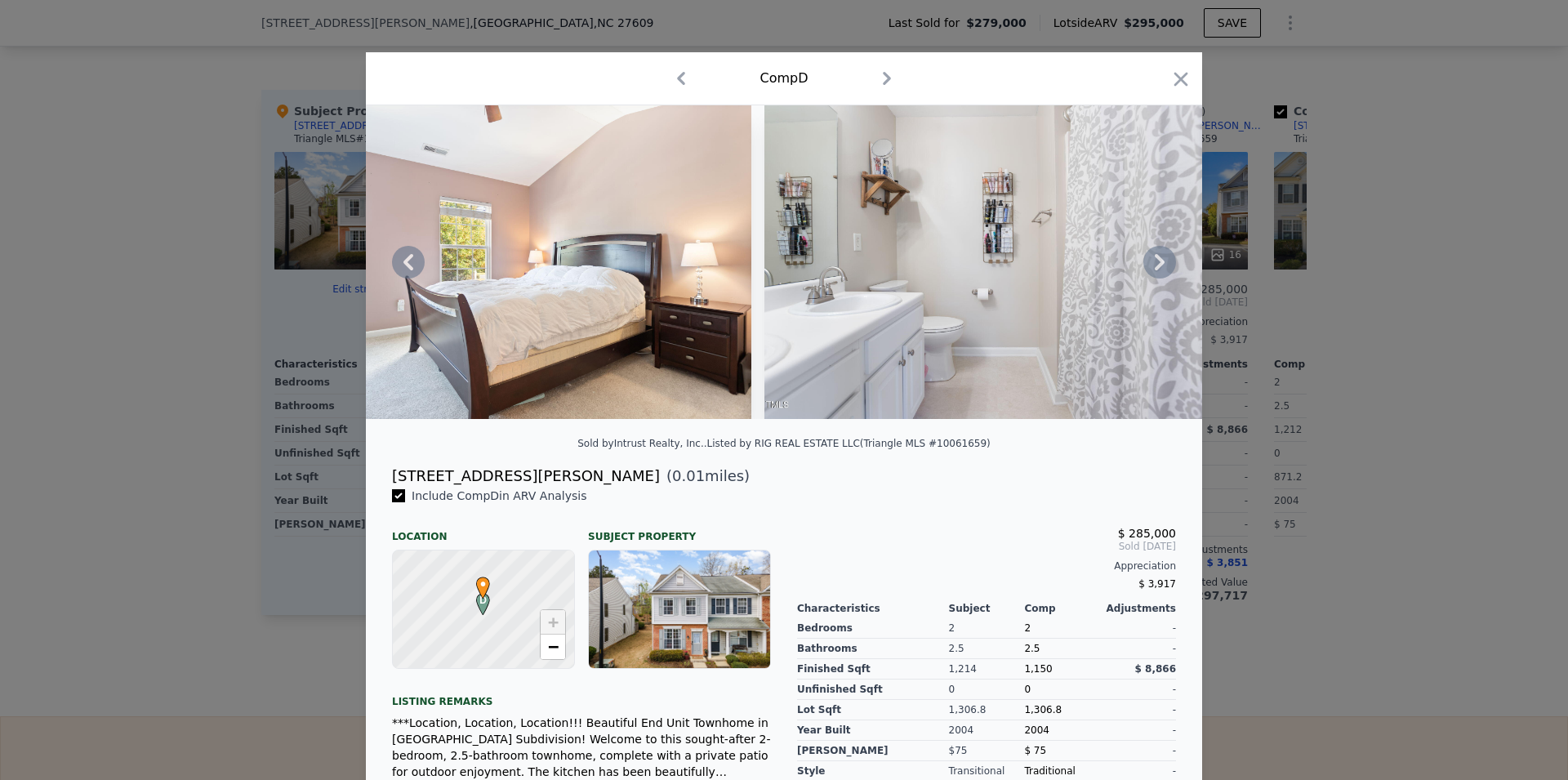
scroll to position [0, 4968]
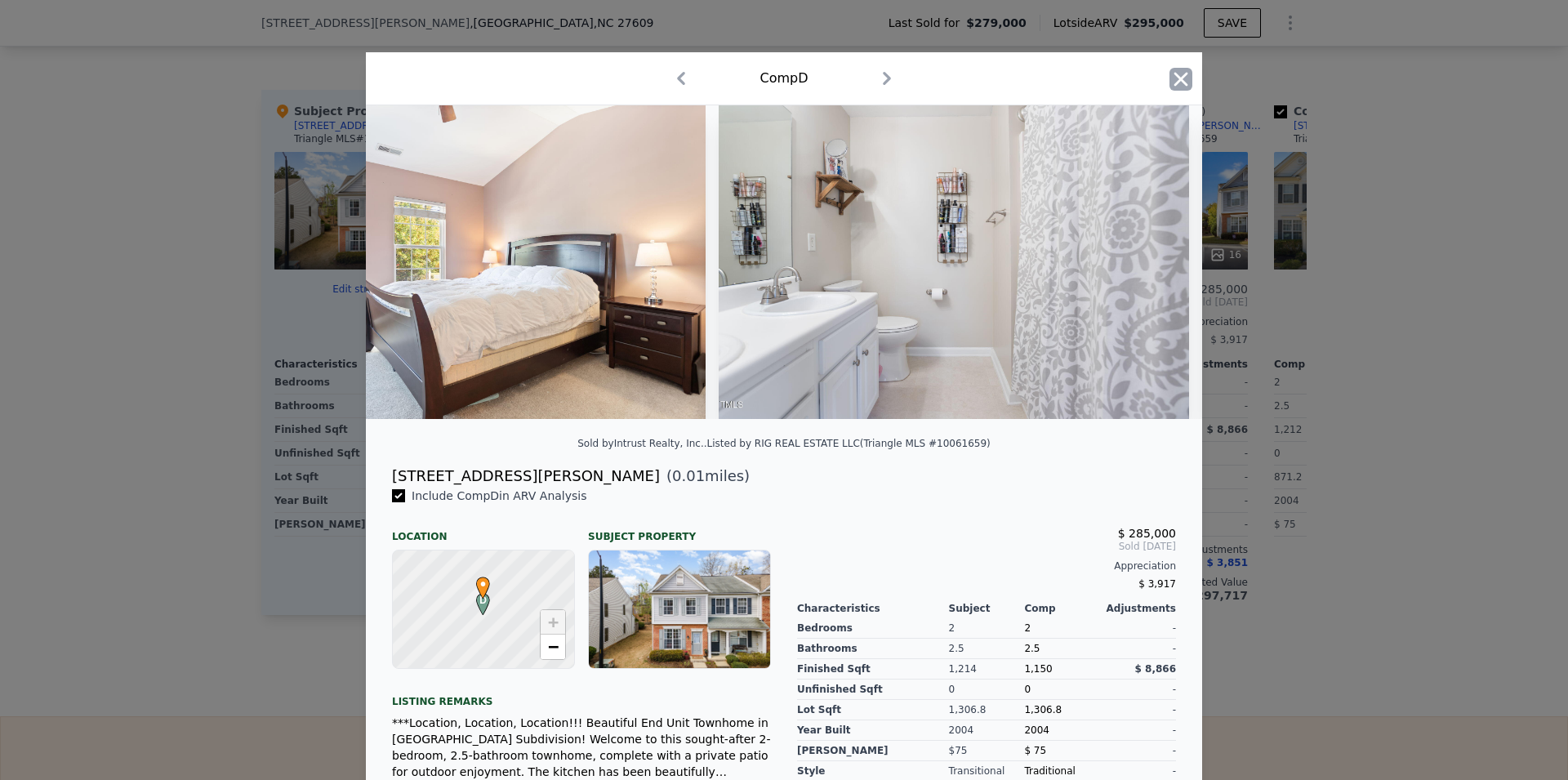
click at [1169, 89] on icon "button" at bounding box center [1181, 80] width 23 height 23
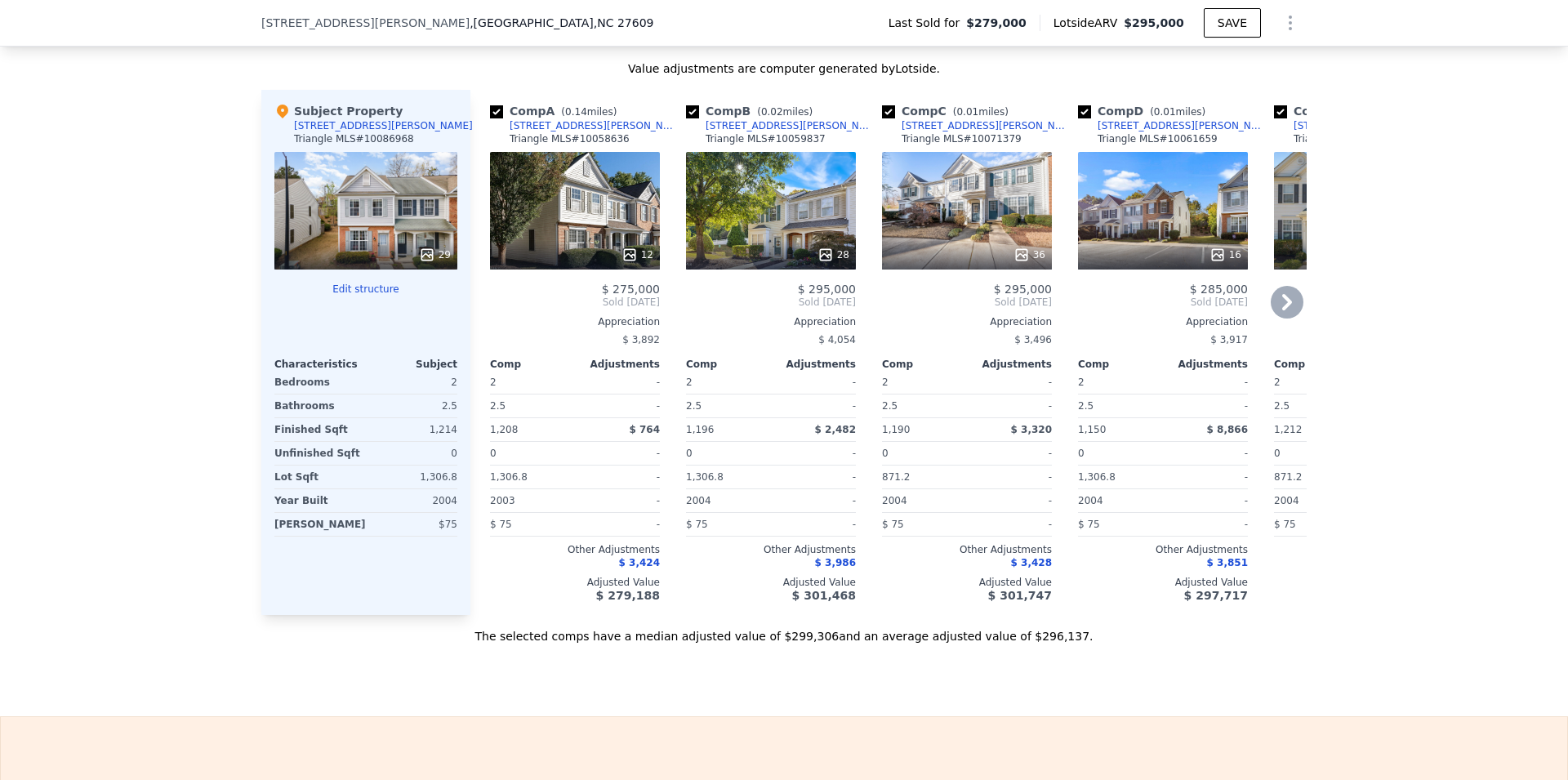
click at [1288, 313] on icon at bounding box center [1287, 303] width 33 height 33
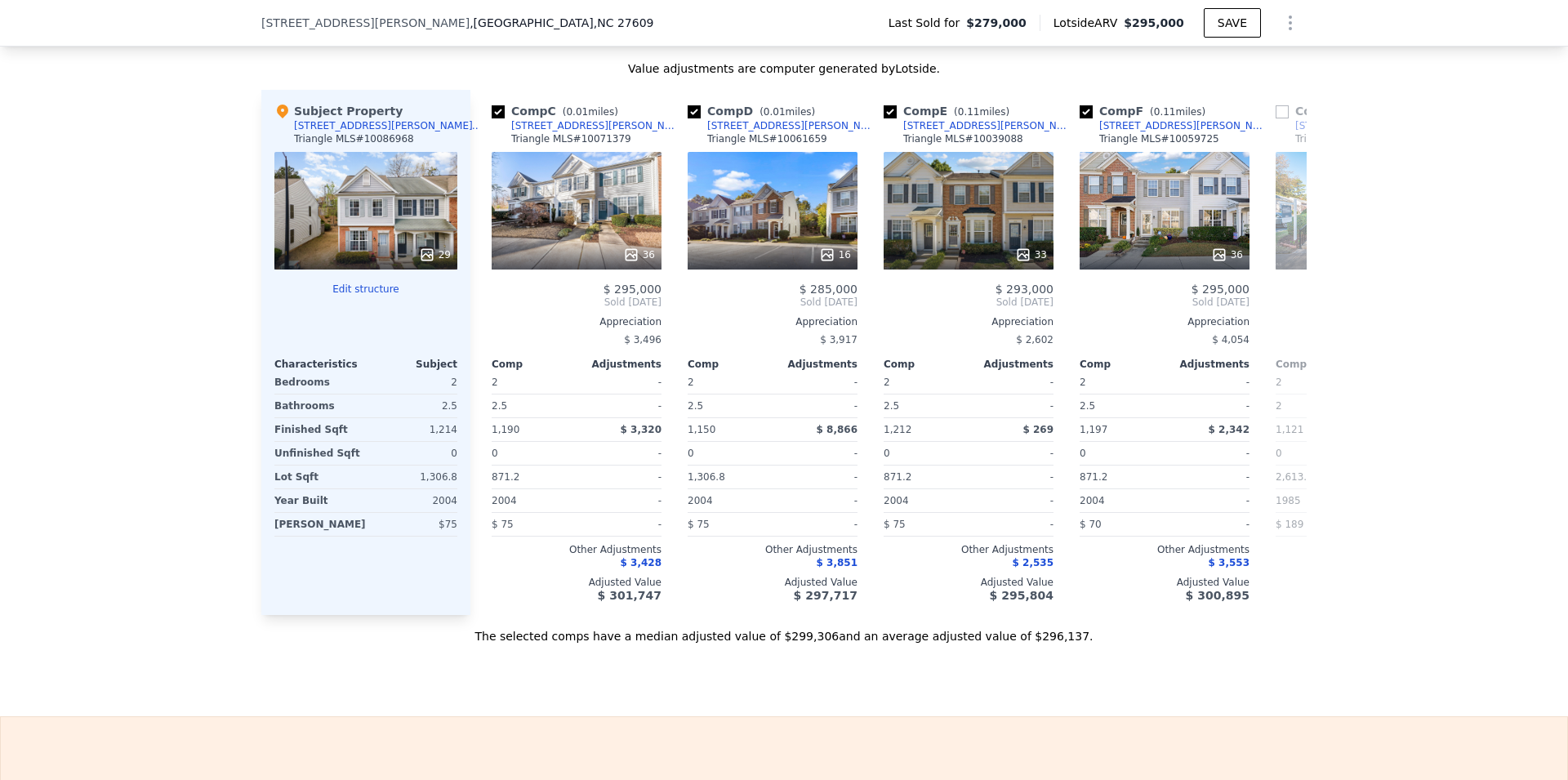
scroll to position [0, 392]
click at [1288, 313] on icon at bounding box center [1287, 303] width 33 height 33
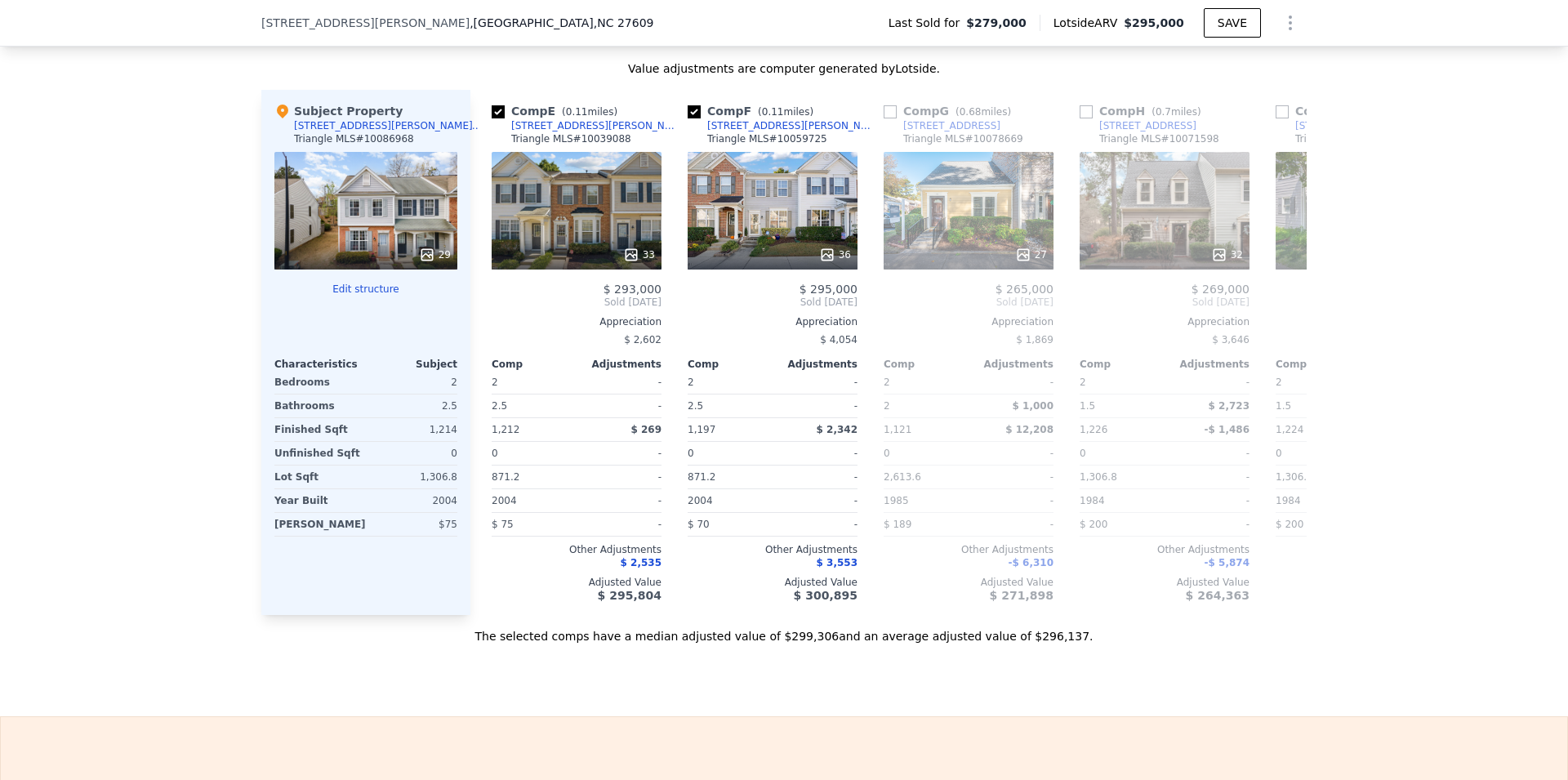
scroll to position [0, 784]
click at [570, 222] on div "33" at bounding box center [575, 210] width 170 height 117
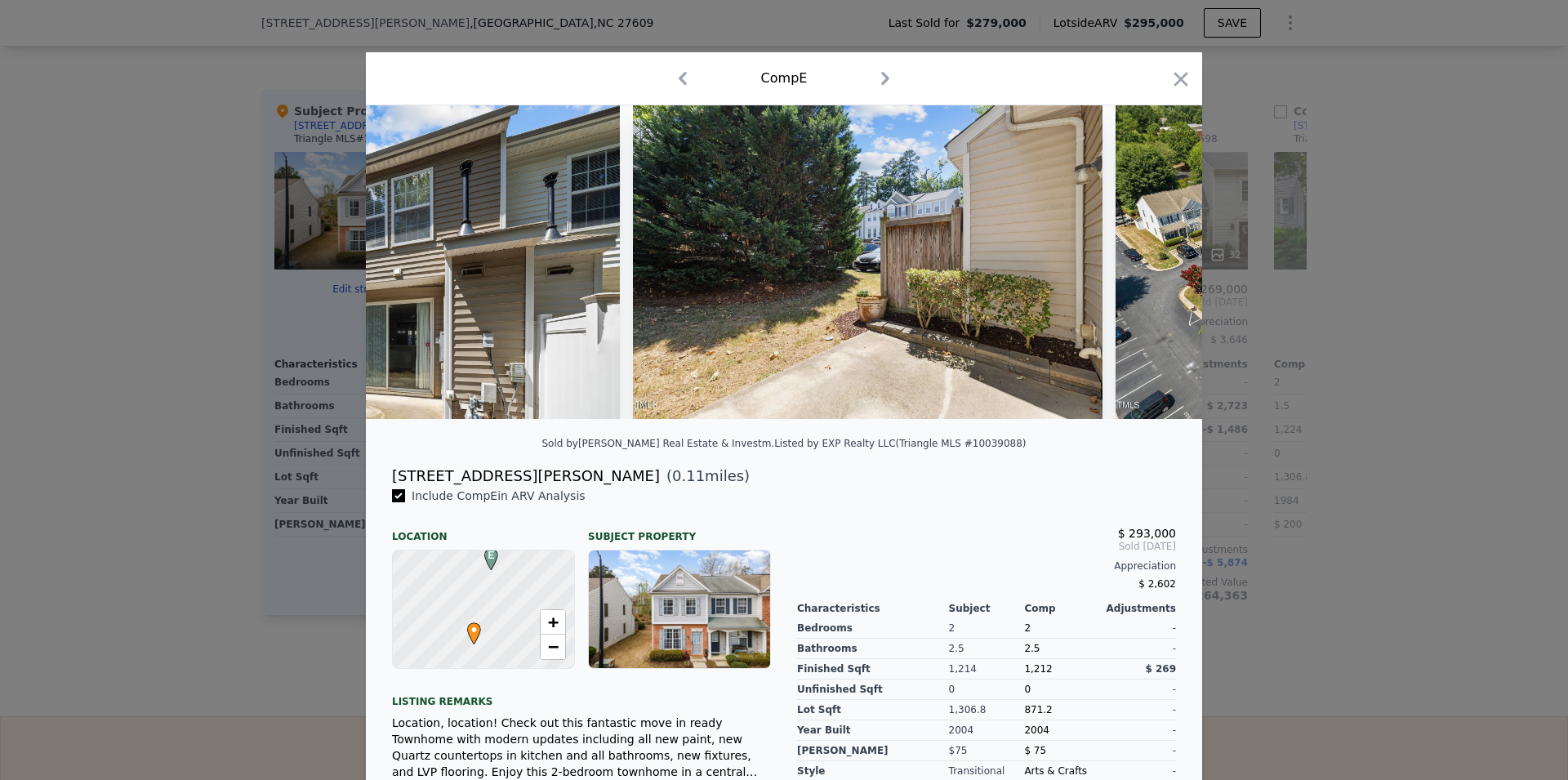
scroll to position [0, 14003]
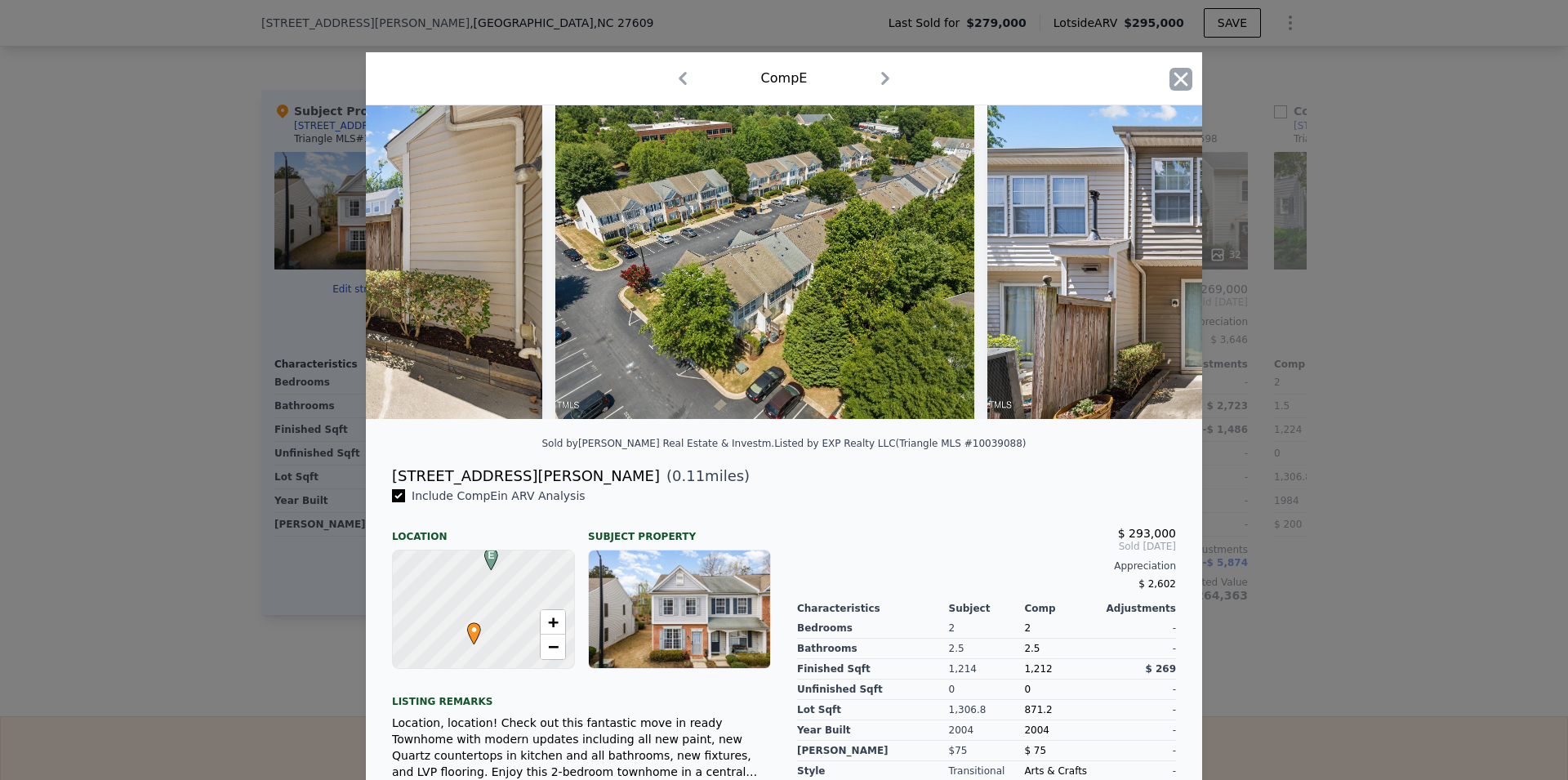
click at [1169, 71] on icon "button" at bounding box center [1181, 80] width 23 height 23
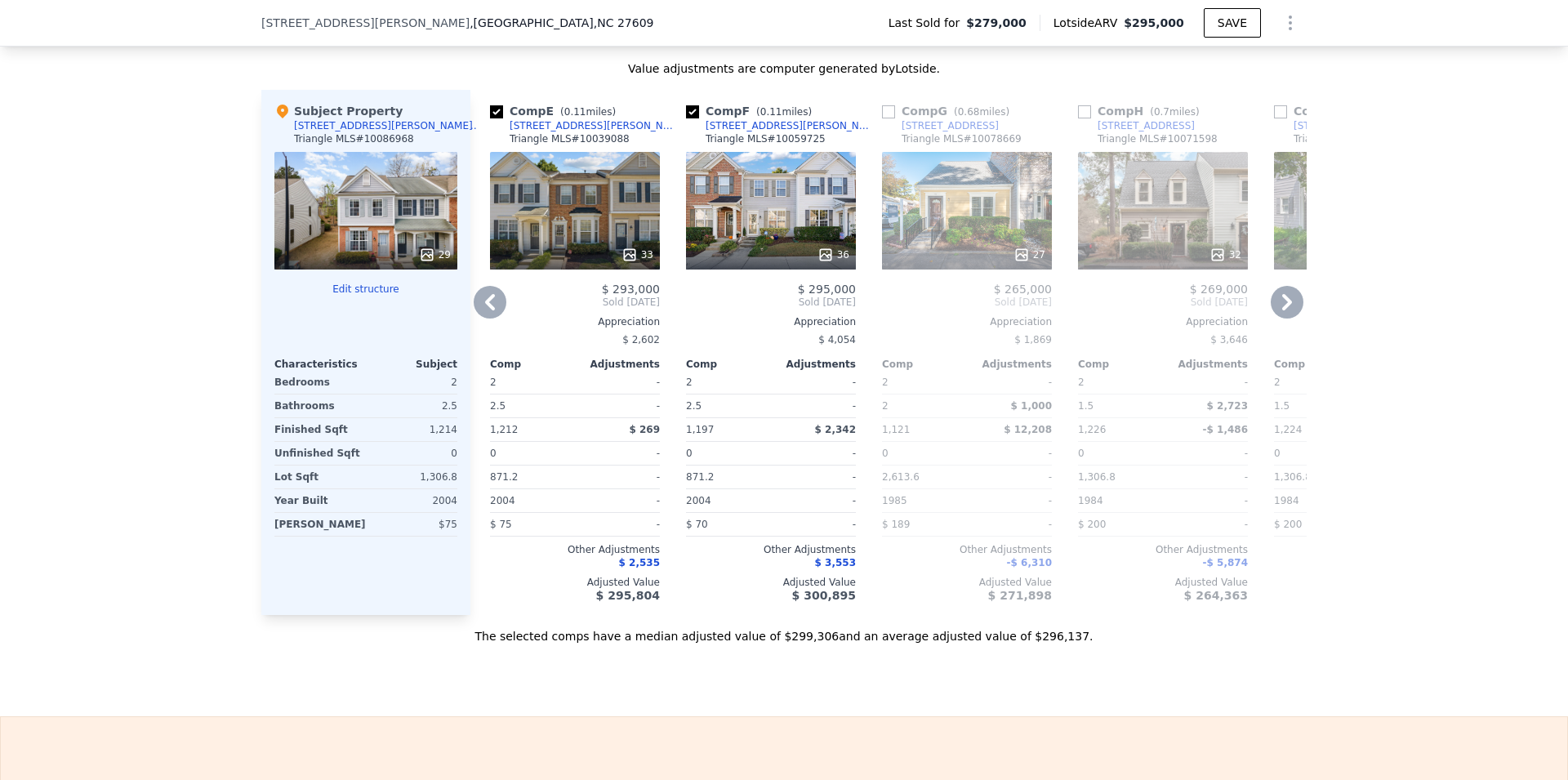
click at [481, 319] on icon at bounding box center [490, 303] width 33 height 33
